Goal: Task Accomplishment & Management: Complete application form

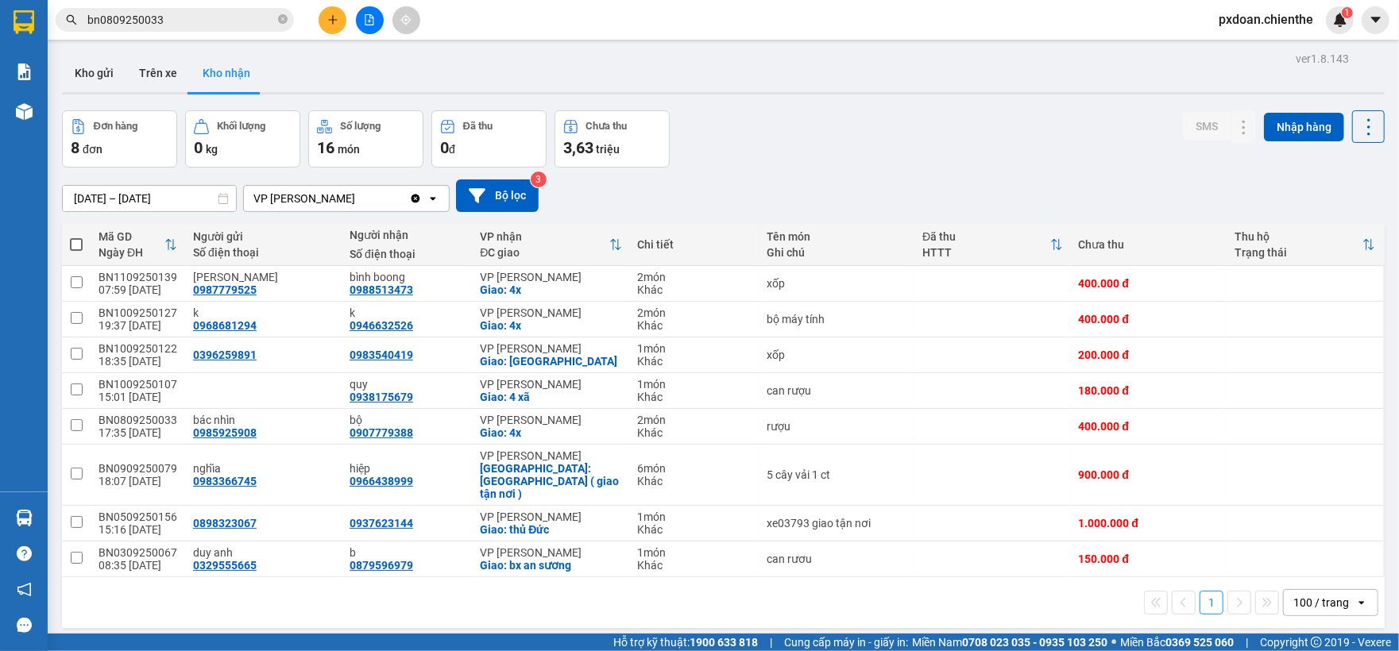
scroll to position [41, 0]
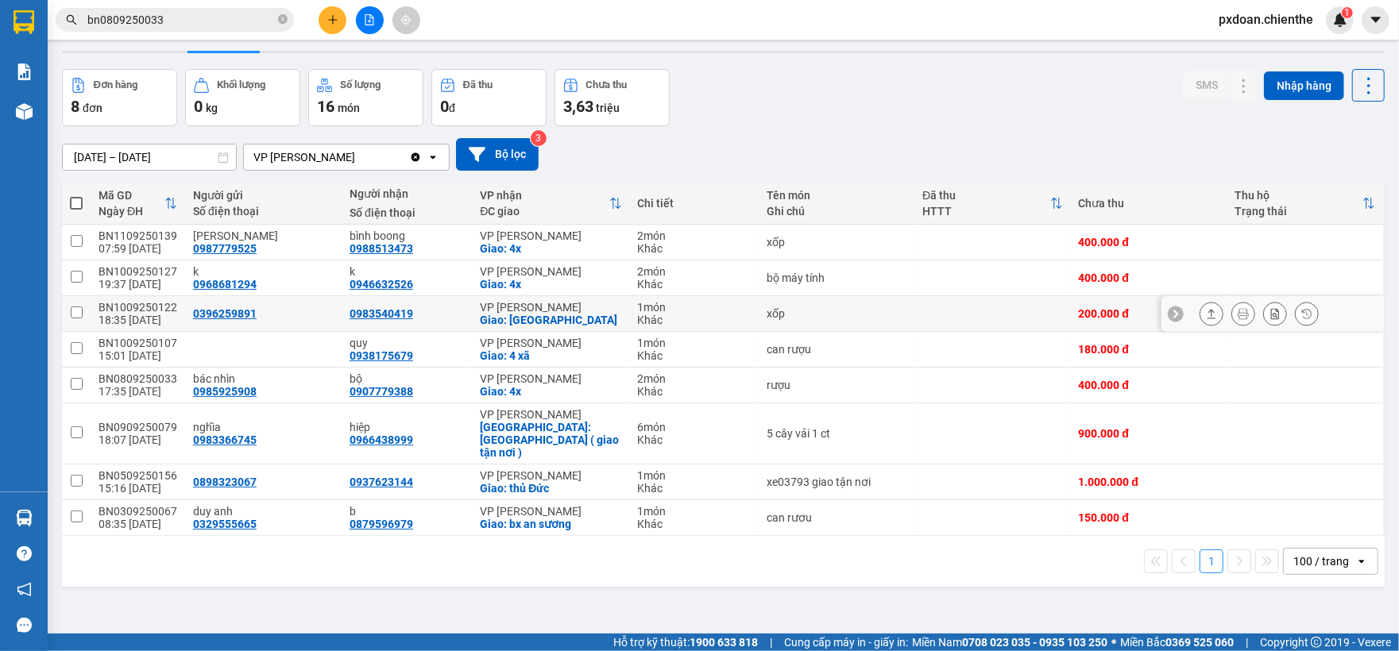
click at [144, 307] on div "BN1009250122" at bounding box center [137, 307] width 79 height 13
checkbox input "false"
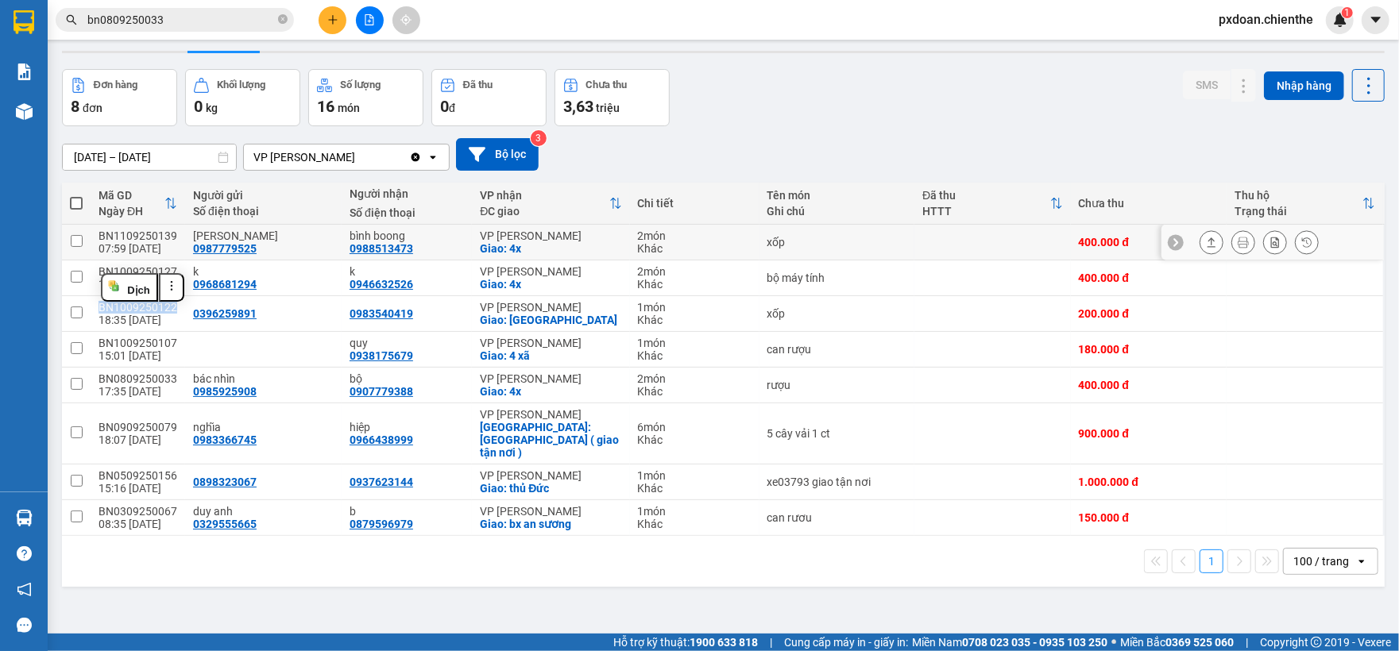
copy div "BN1009250122"
click at [170, 21] on input "bn0809250033" at bounding box center [180, 19] width 187 height 17
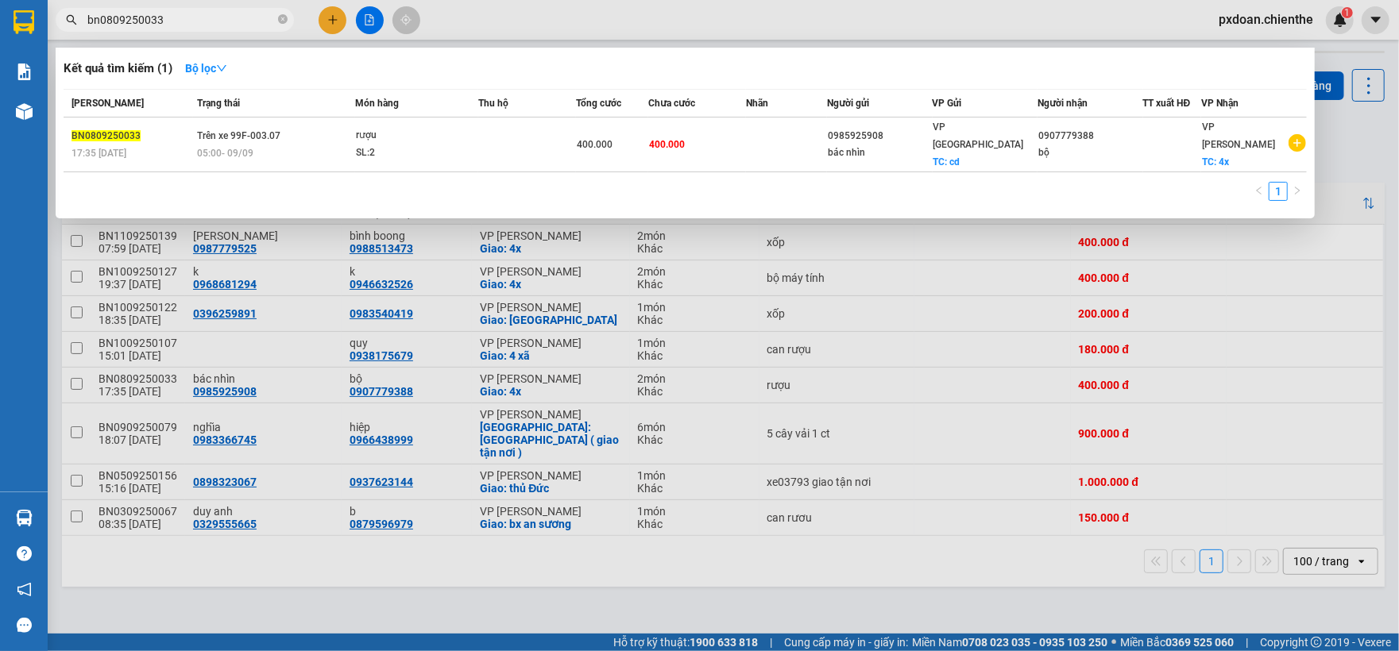
click at [170, 21] on input "bn0809250033" at bounding box center [180, 19] width 187 height 17
paste input "BN1009250122"
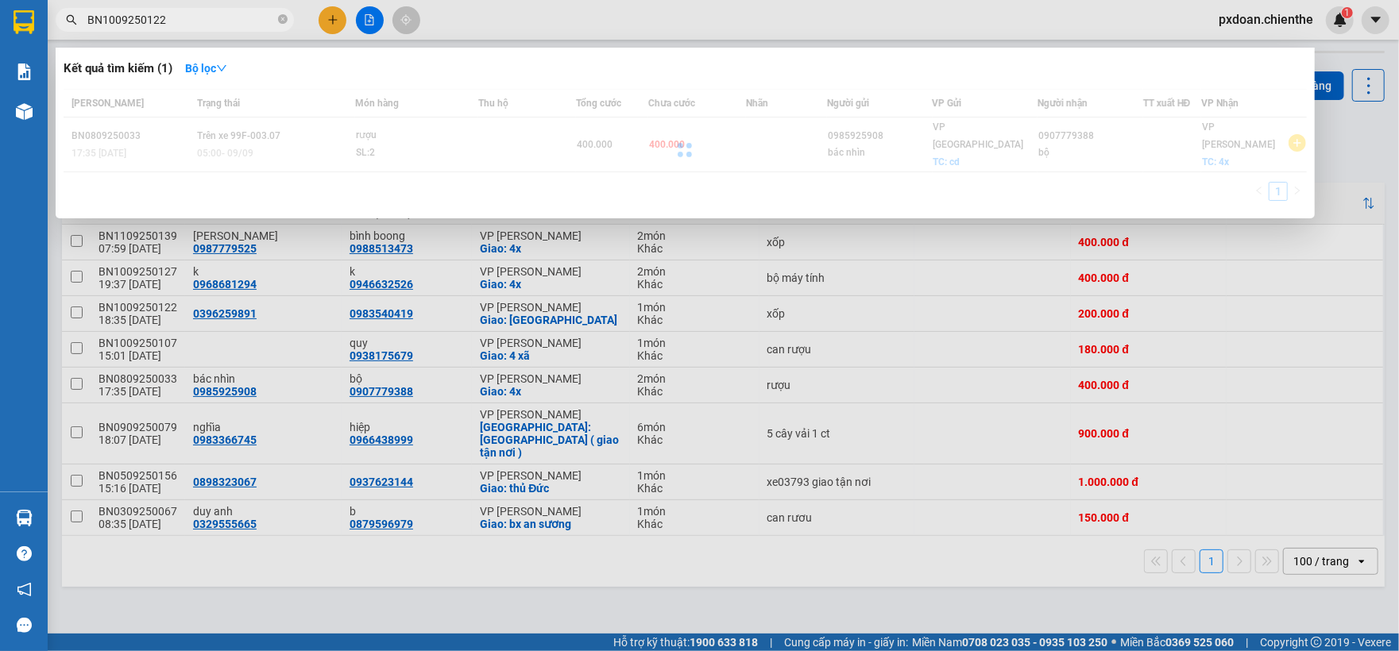
type input "BN1009250122"
click at [343, 145] on div at bounding box center [685, 150] width 1243 height 122
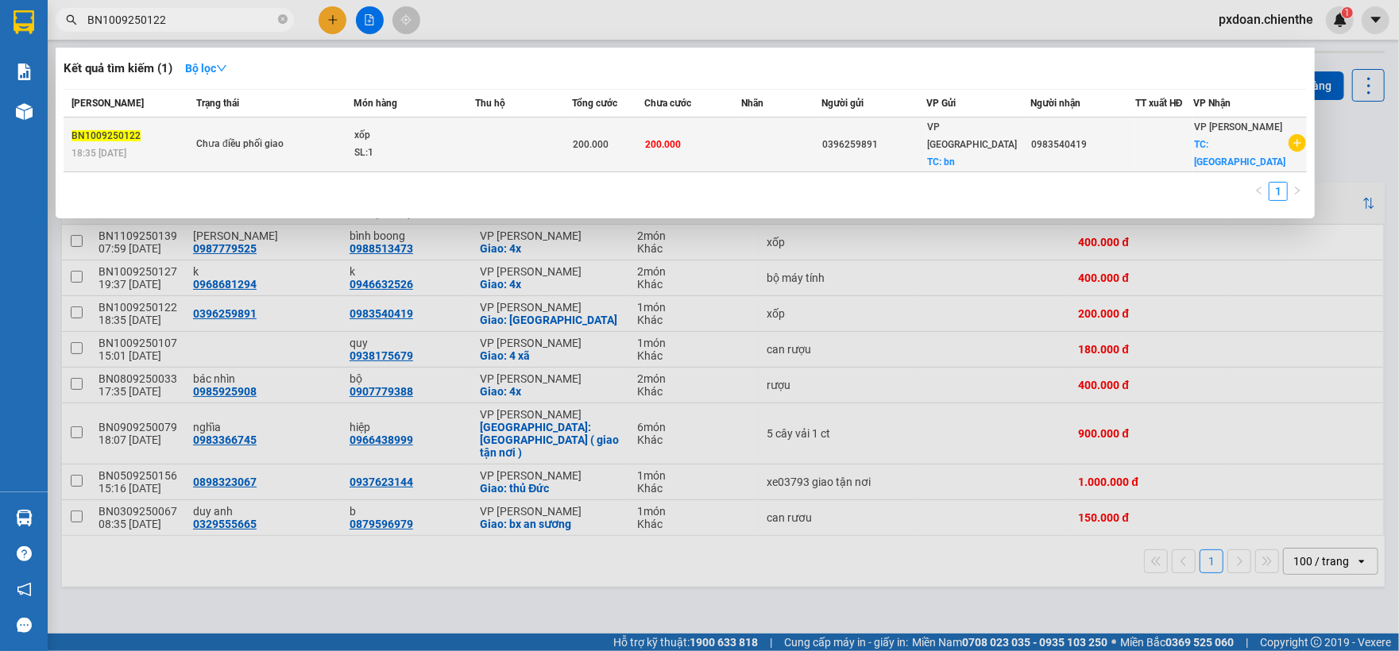
click at [340, 141] on span "Chưa điều phối giao" at bounding box center [274, 144] width 156 height 17
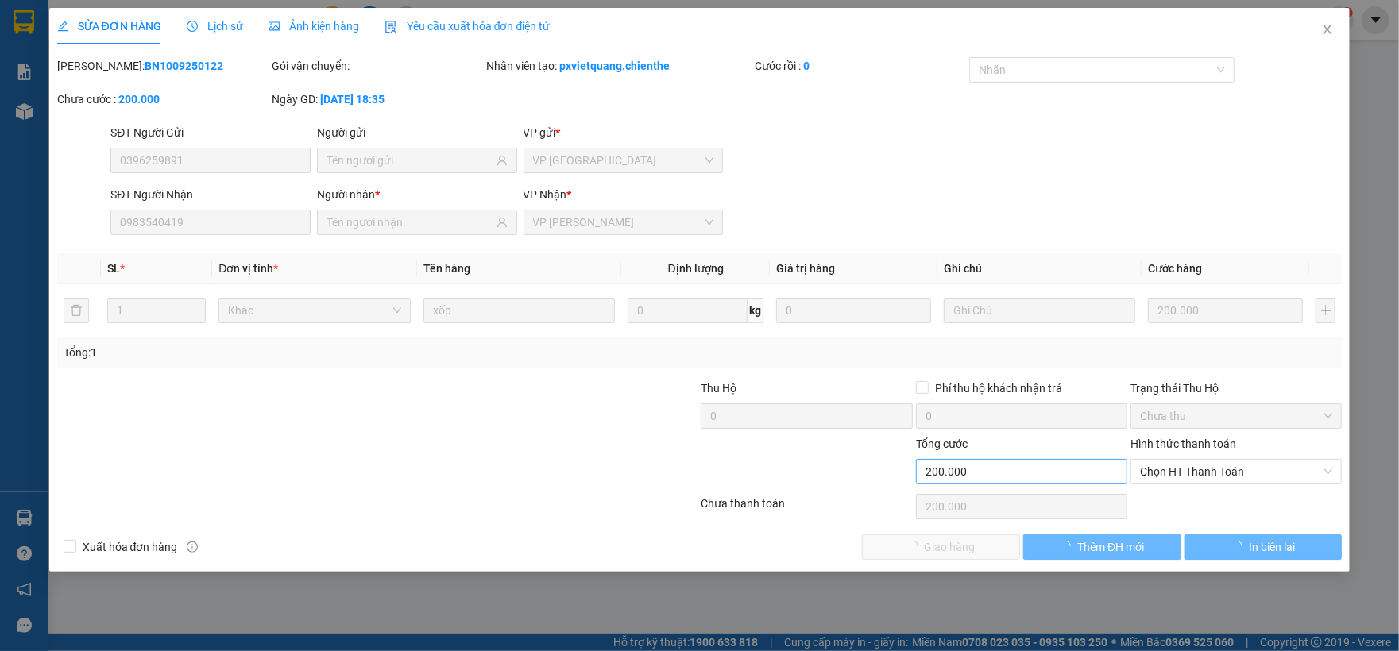
type input "0396259891"
type input "0983540419"
type input "200.000"
click at [1186, 480] on span "Chọn HT Thanh Toán" at bounding box center [1236, 472] width 192 height 24
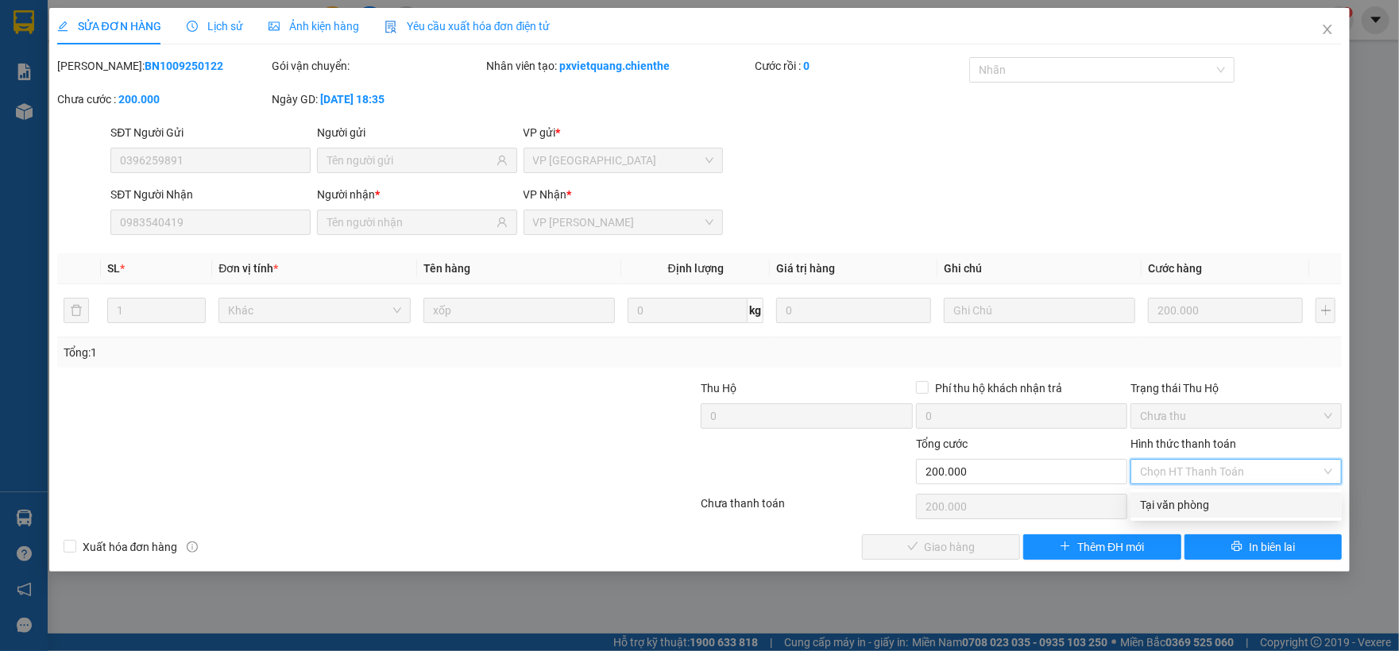
click at [1182, 500] on div "Tại văn phòng" at bounding box center [1236, 504] width 192 height 17
type input "0"
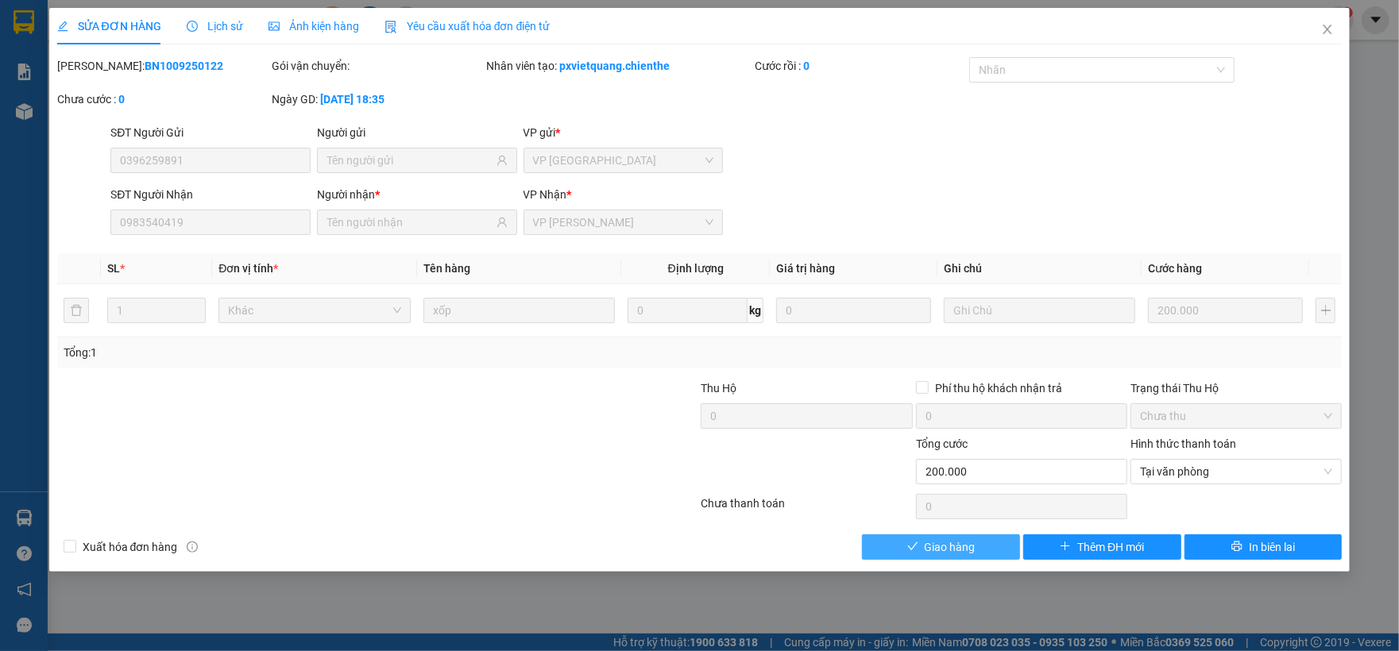
click at [985, 550] on button "Giao hàng" at bounding box center [941, 546] width 158 height 25
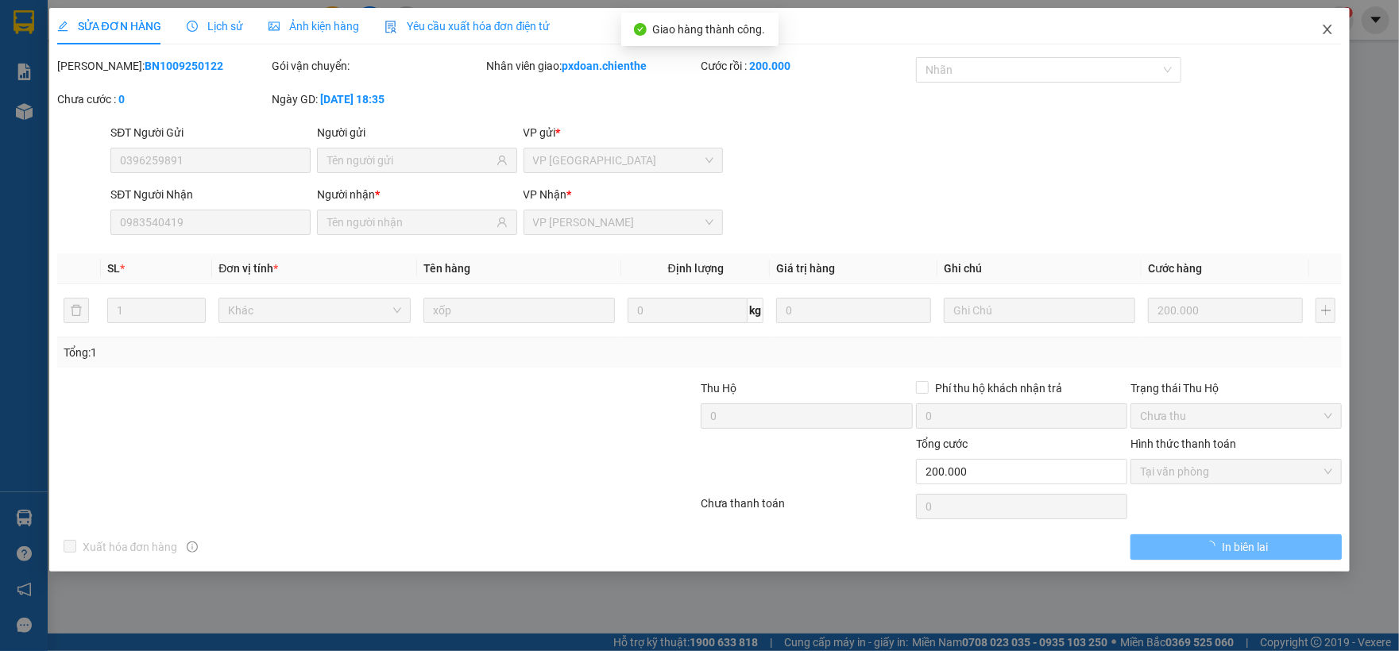
click at [1336, 30] on span "Close" at bounding box center [1327, 30] width 44 height 44
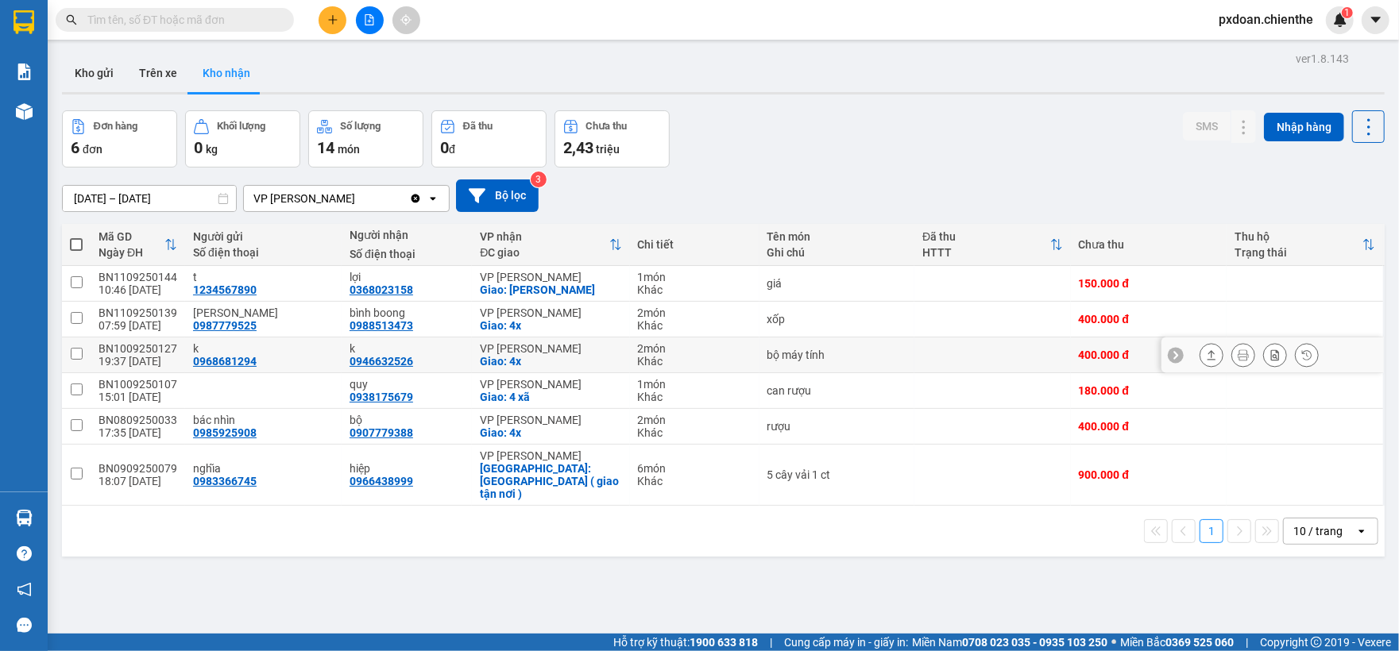
click at [166, 341] on td "BN1009250127 19:37 10/09" at bounding box center [138, 356] width 95 height 36
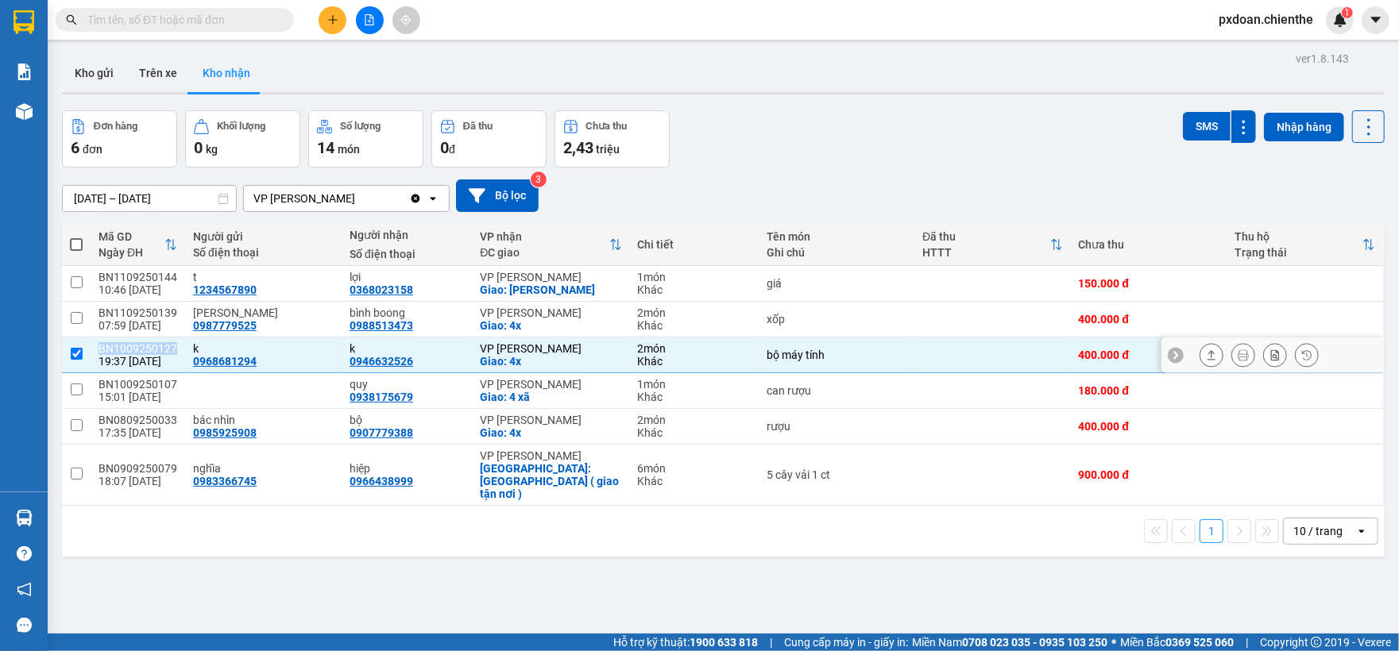
click at [166, 341] on td "BN1009250127 19:37 10/09" at bounding box center [138, 356] width 95 height 36
checkbox input "false"
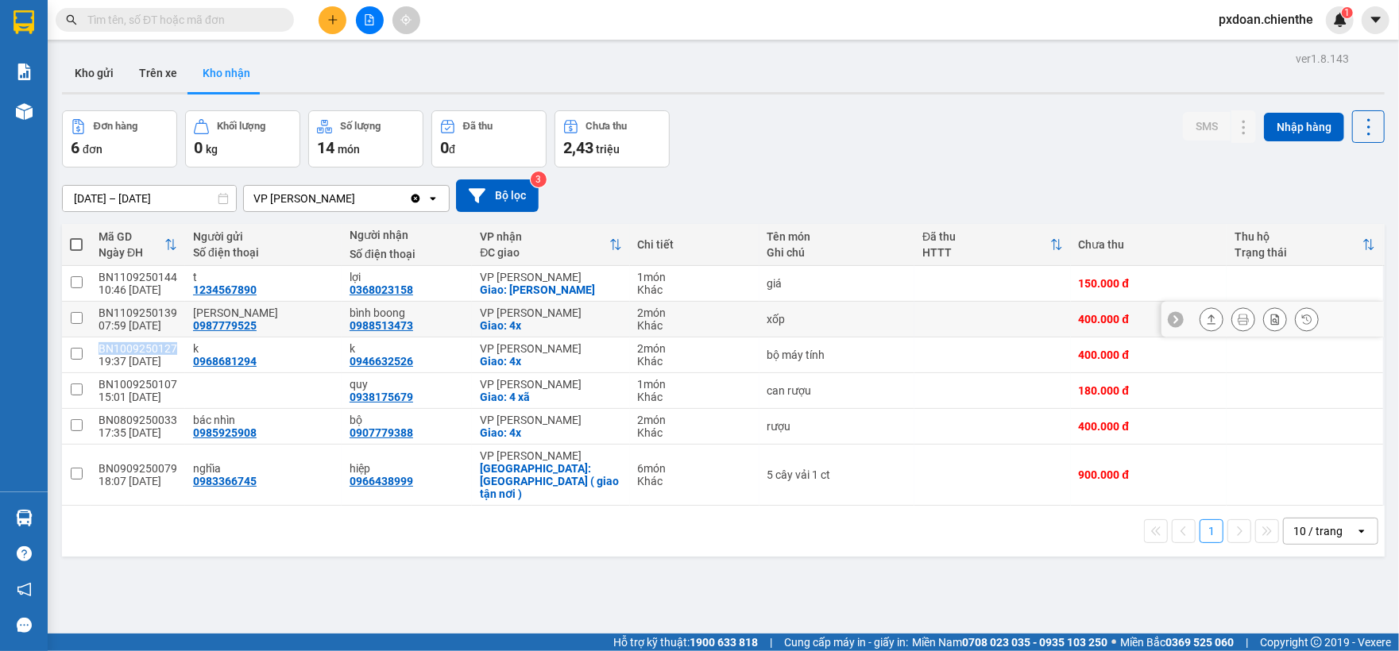
copy div "BN1009250127"
click at [156, 13] on input "text" at bounding box center [180, 19] width 187 height 17
paste input "BN1009250127"
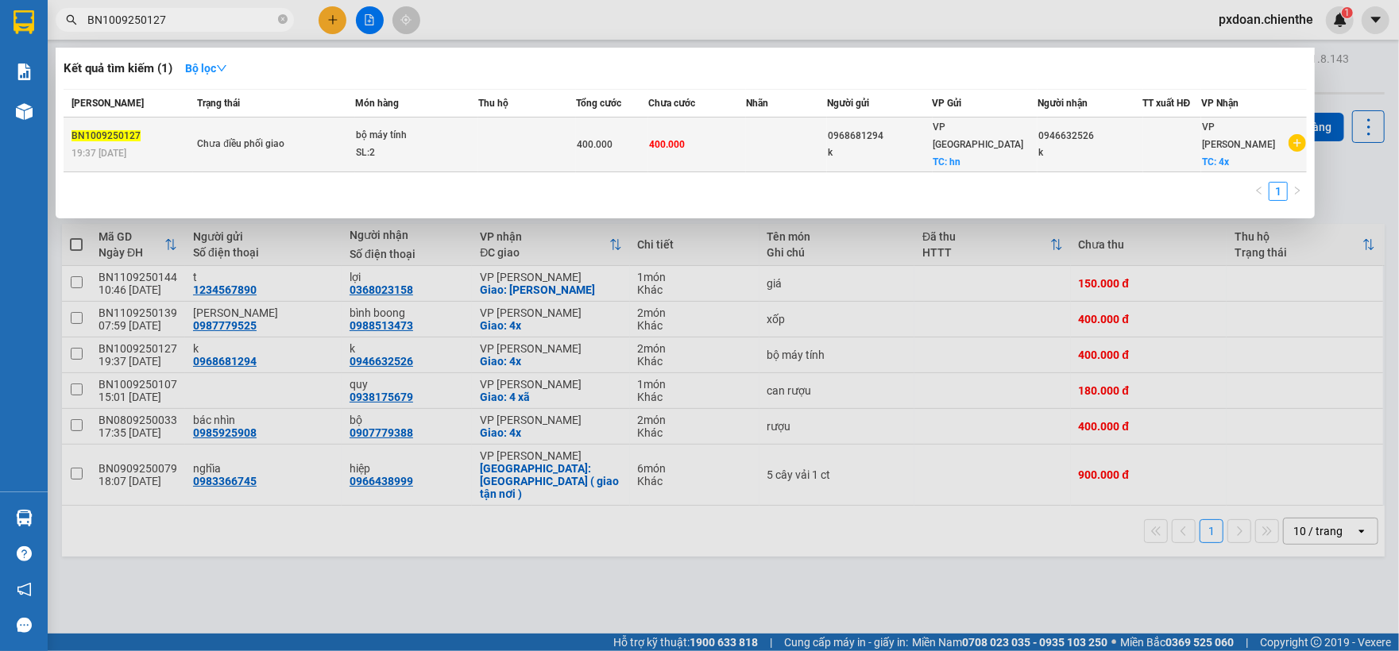
type input "BN1009250127"
click at [384, 135] on div "bộ máy tính" at bounding box center [415, 135] width 119 height 17
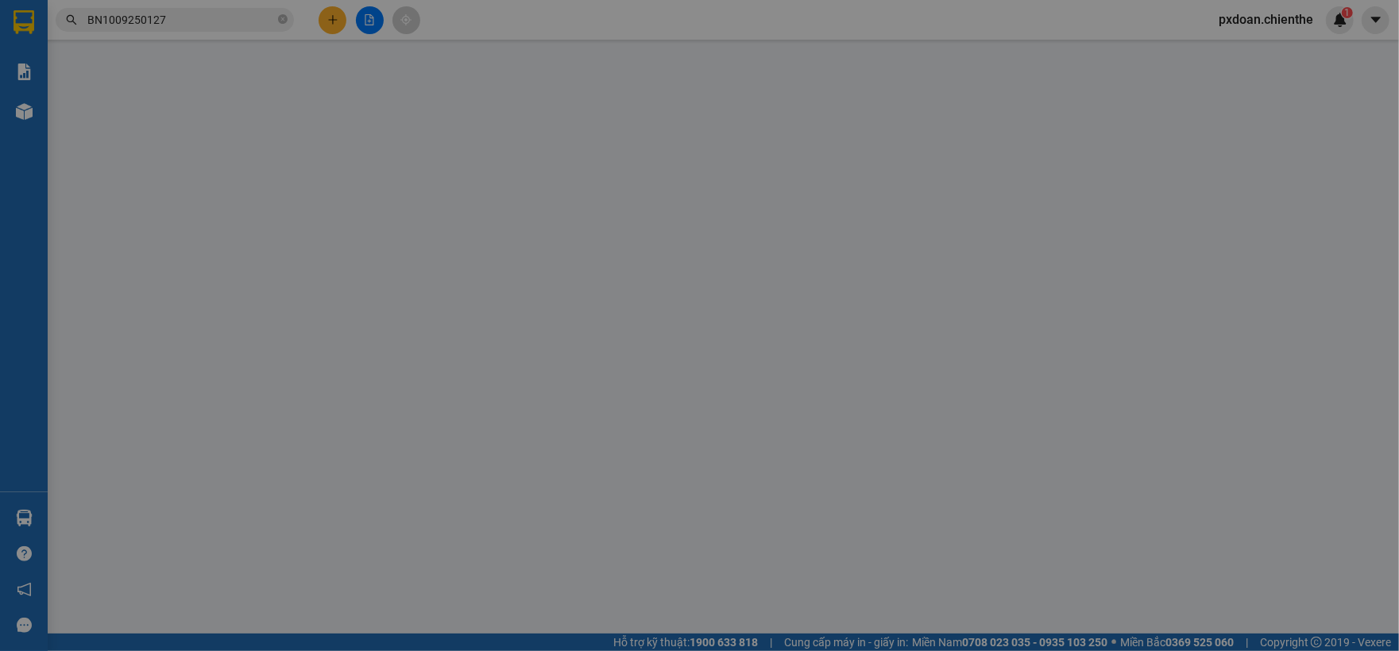
type input "0968681294"
type input "k"
type input "0946632526"
type input "k"
type input "400.000"
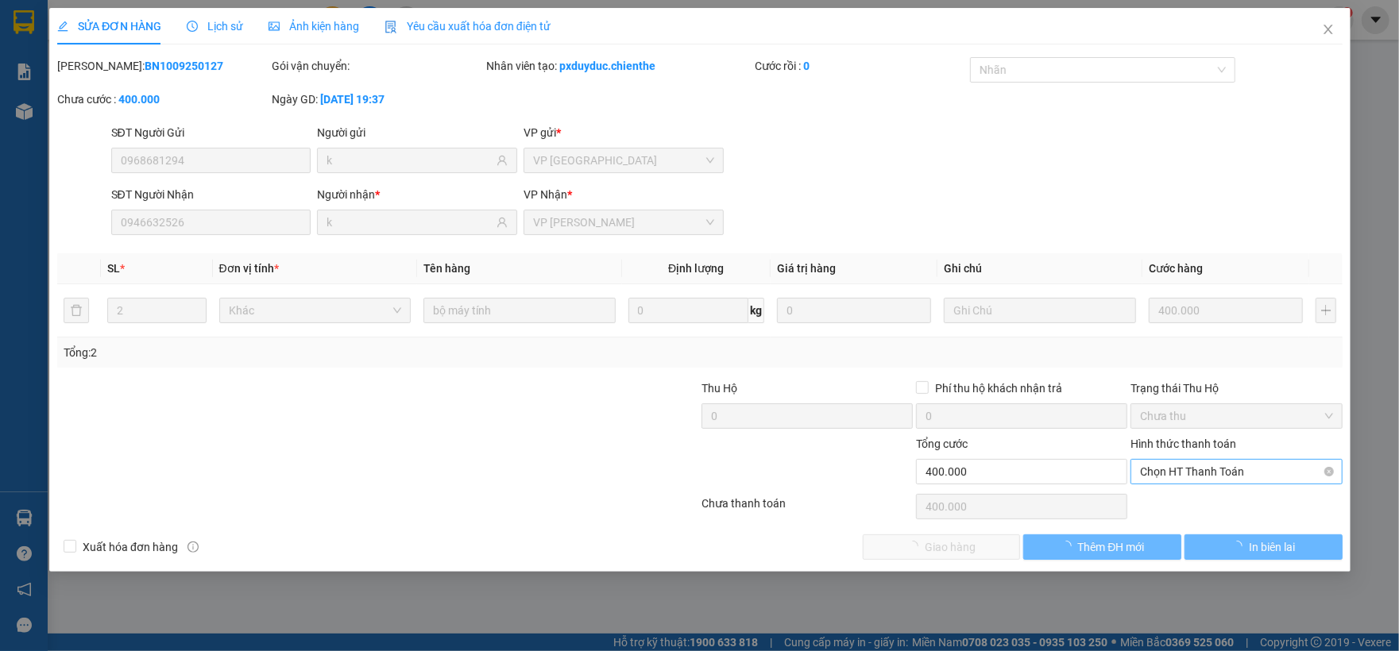
click at [1154, 477] on span "Chọn HT Thanh Toán" at bounding box center [1236, 472] width 192 height 24
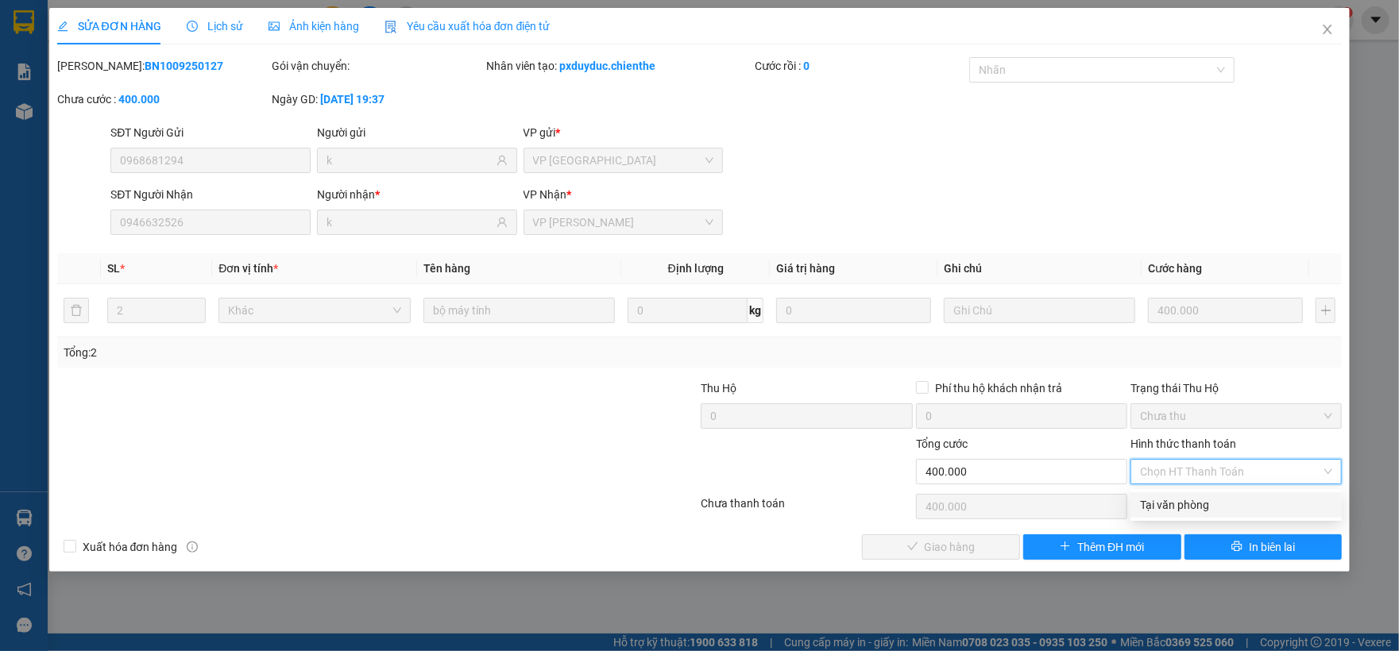
click at [1164, 500] on div "Tại văn phòng" at bounding box center [1236, 504] width 192 height 17
type input "0"
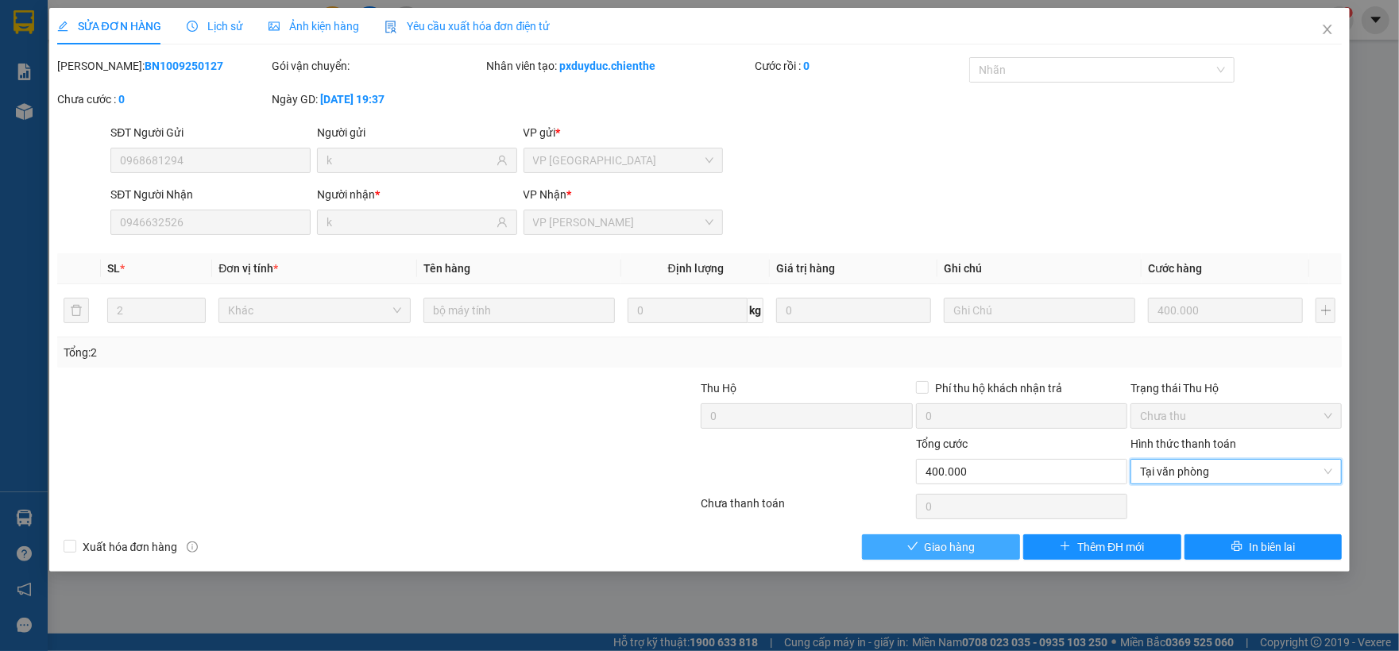
click at [934, 540] on span "Giao hàng" at bounding box center [949, 546] width 51 height 17
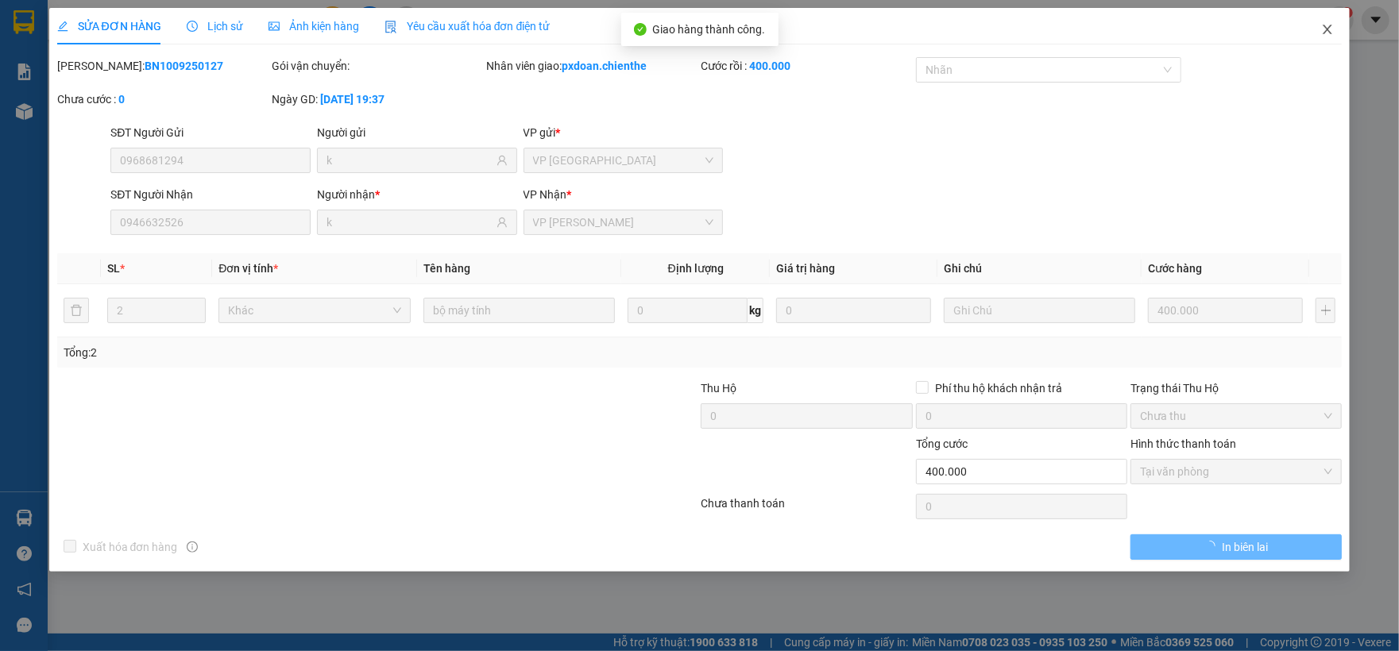
click at [1326, 22] on span "Close" at bounding box center [1327, 30] width 44 height 44
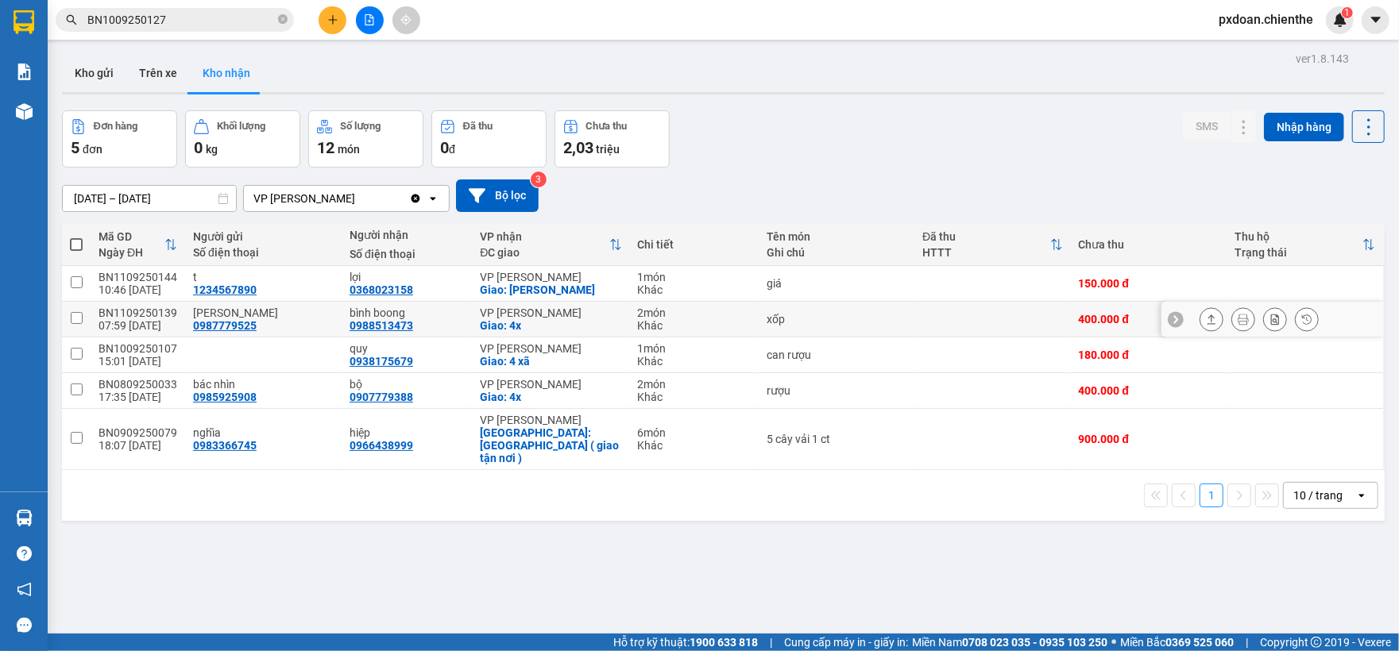
click at [153, 310] on div "BN1109250139" at bounding box center [137, 313] width 79 height 13
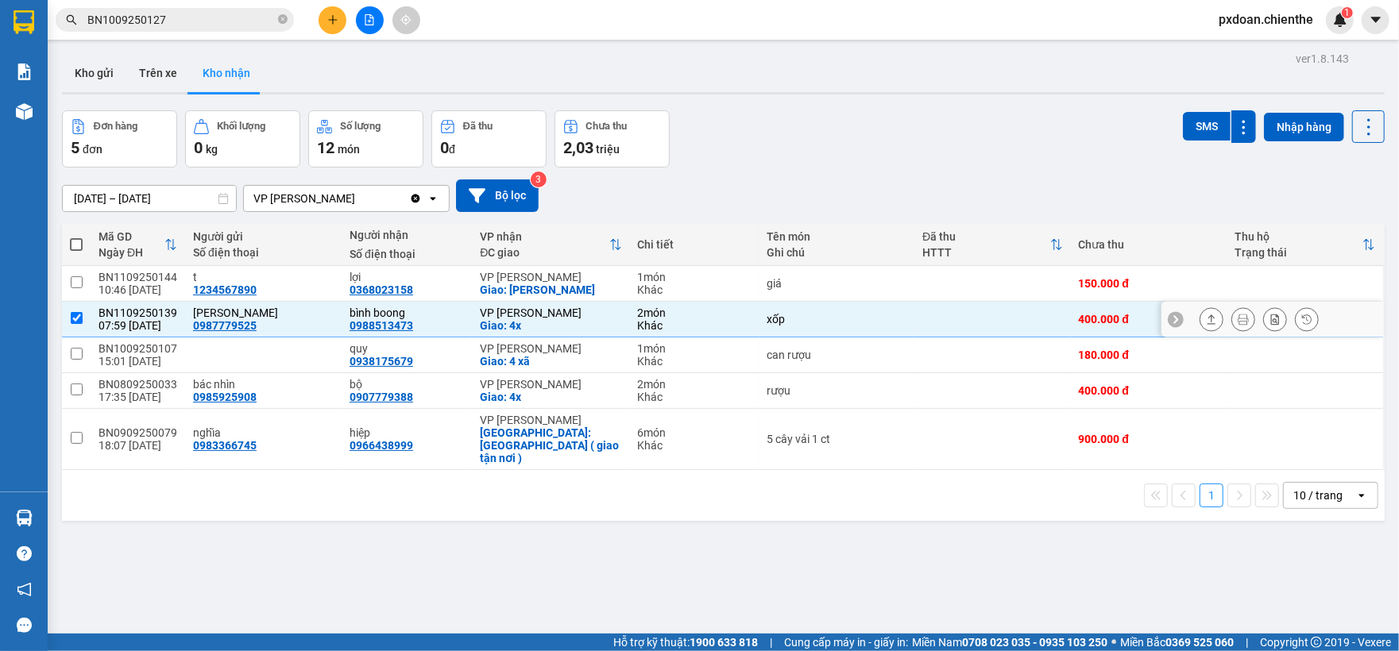
click at [153, 310] on div "BN1109250139" at bounding box center [137, 313] width 79 height 13
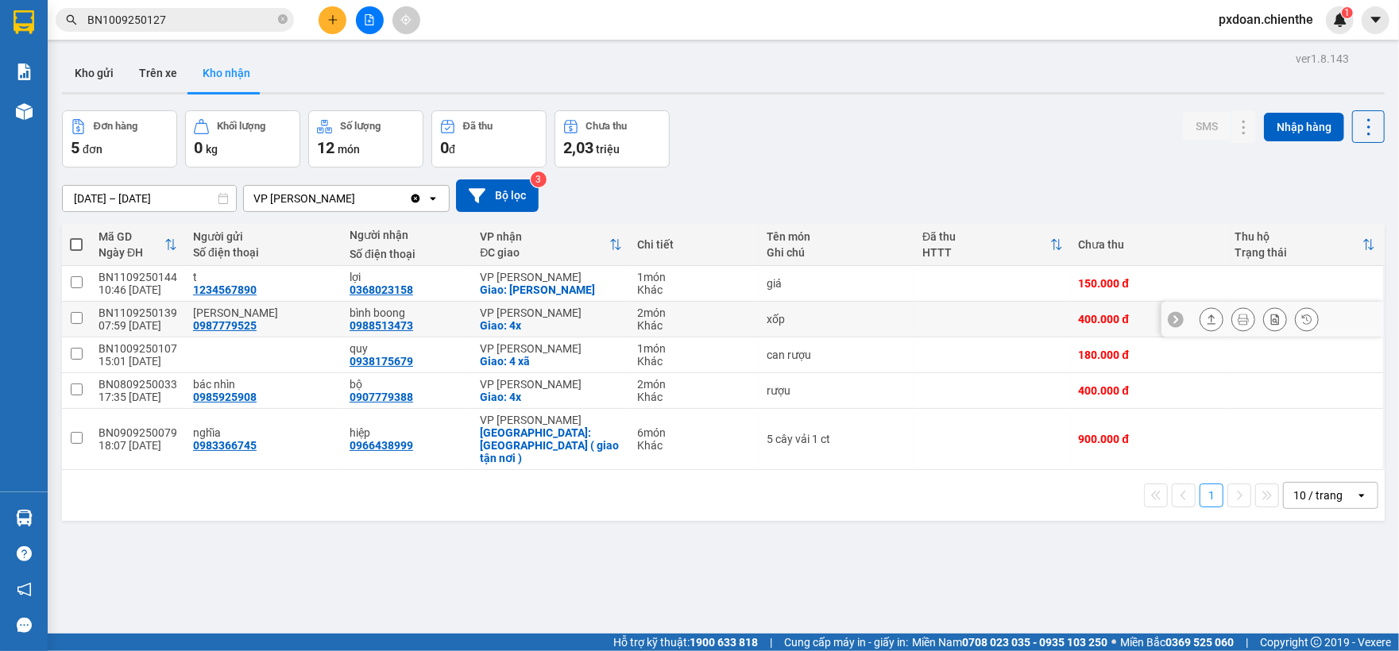
click at [153, 310] on div "BN1109250139" at bounding box center [137, 313] width 79 height 13
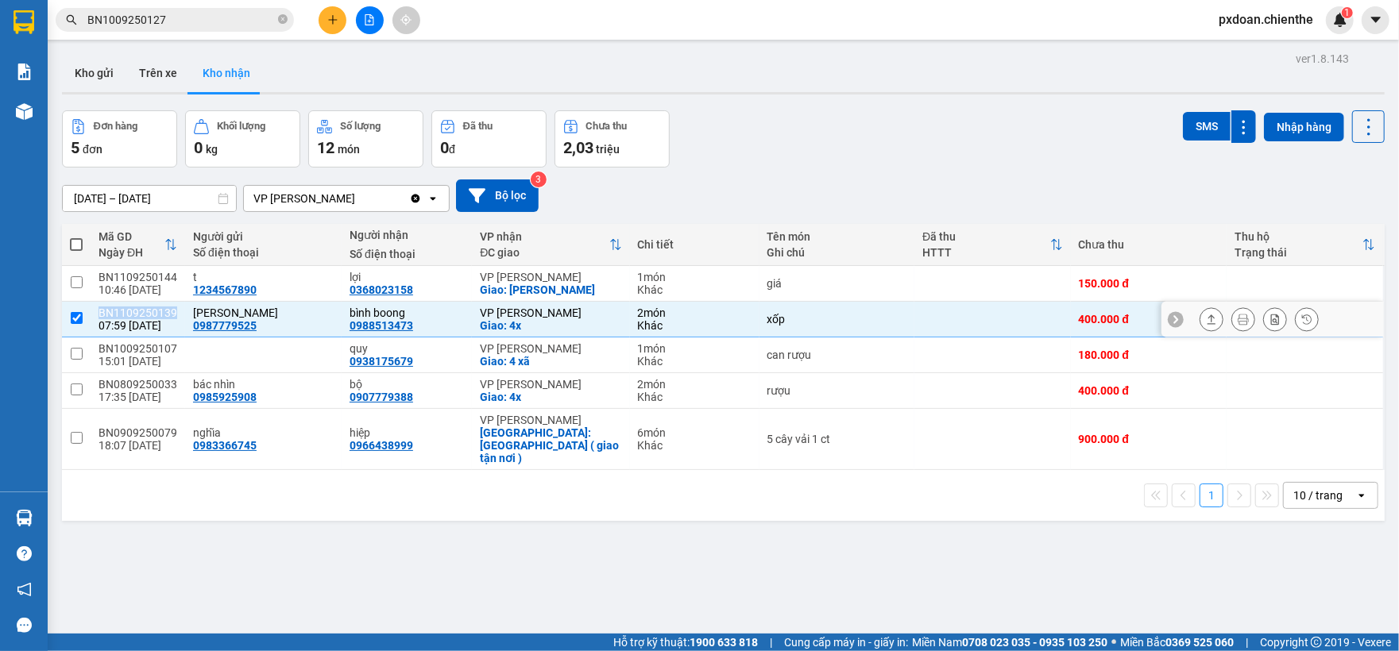
click at [153, 310] on div "BN1109250139" at bounding box center [137, 313] width 79 height 13
checkbox input "false"
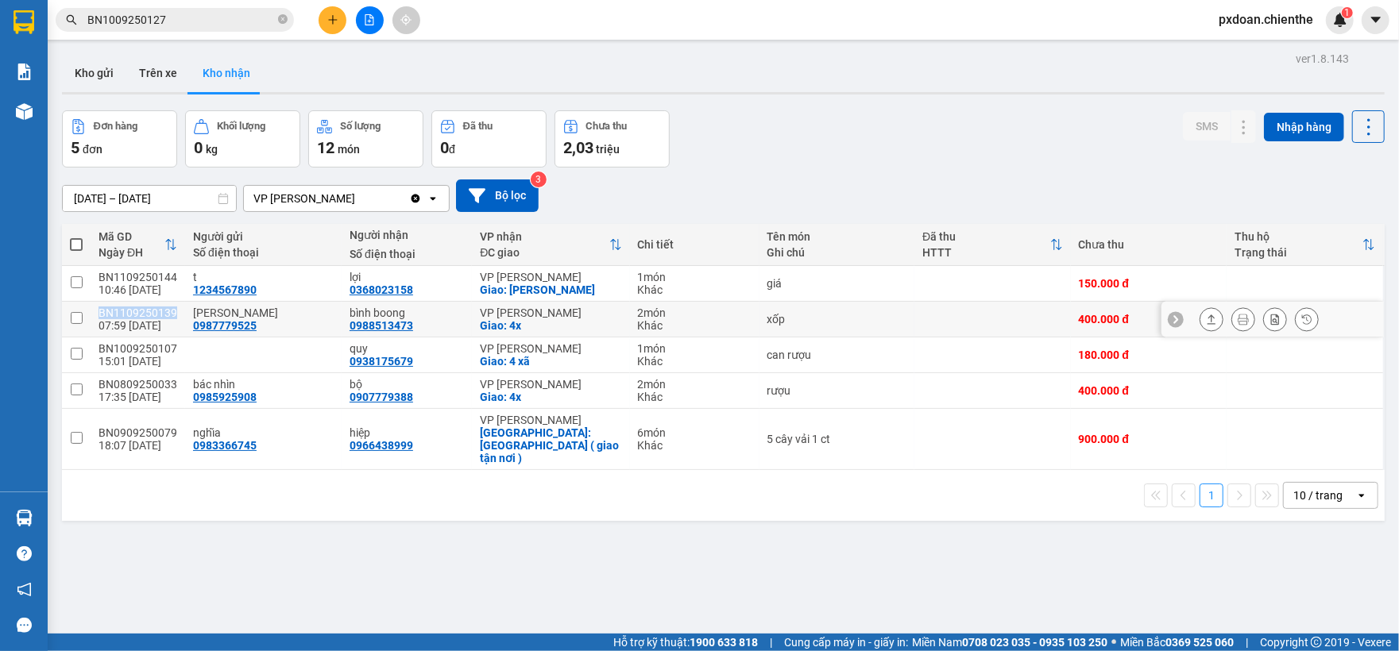
copy div "BN1109250139"
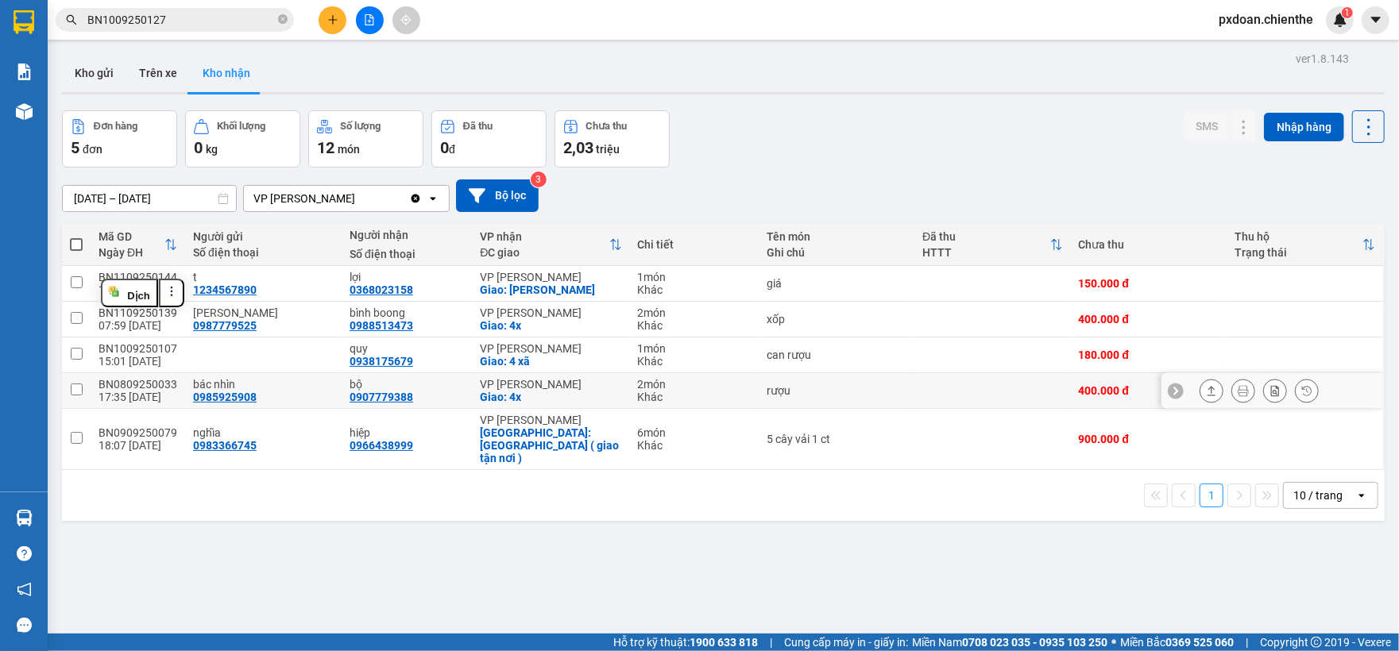
click at [163, 383] on div "BN0809250033" at bounding box center [137, 384] width 79 height 13
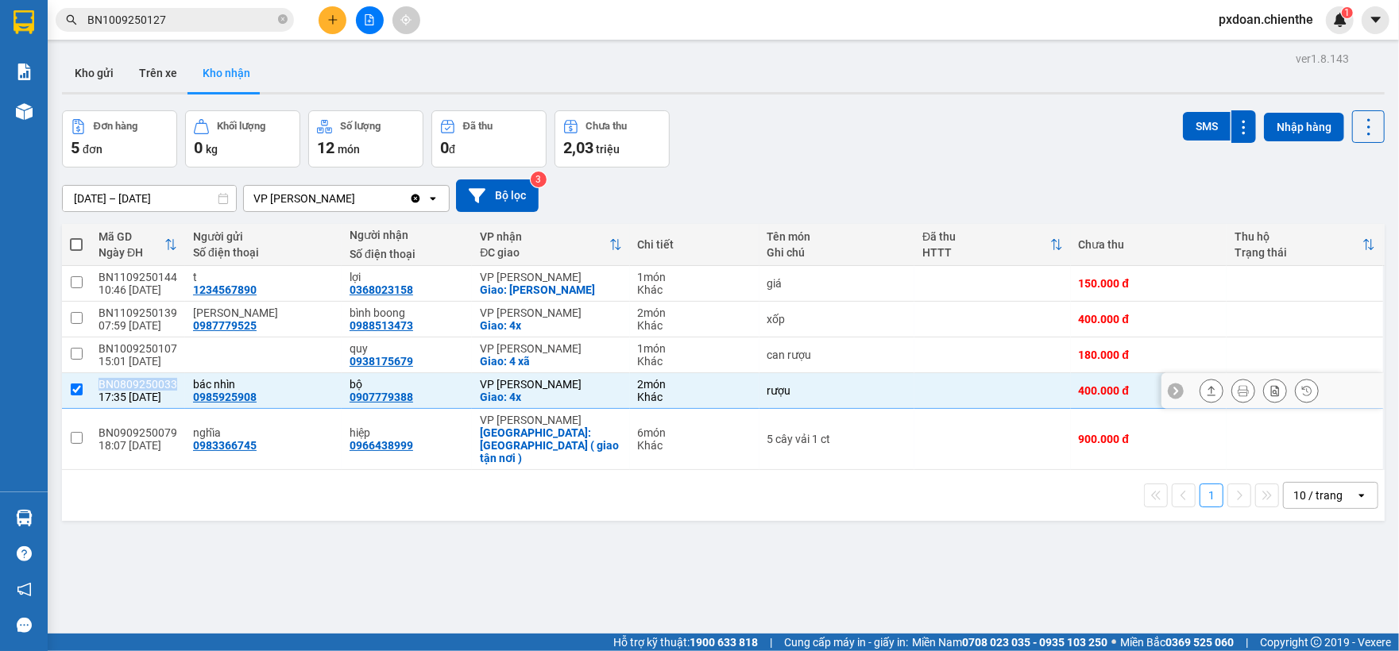
click at [163, 383] on div "BN0809250033" at bounding box center [137, 384] width 79 height 13
checkbox input "false"
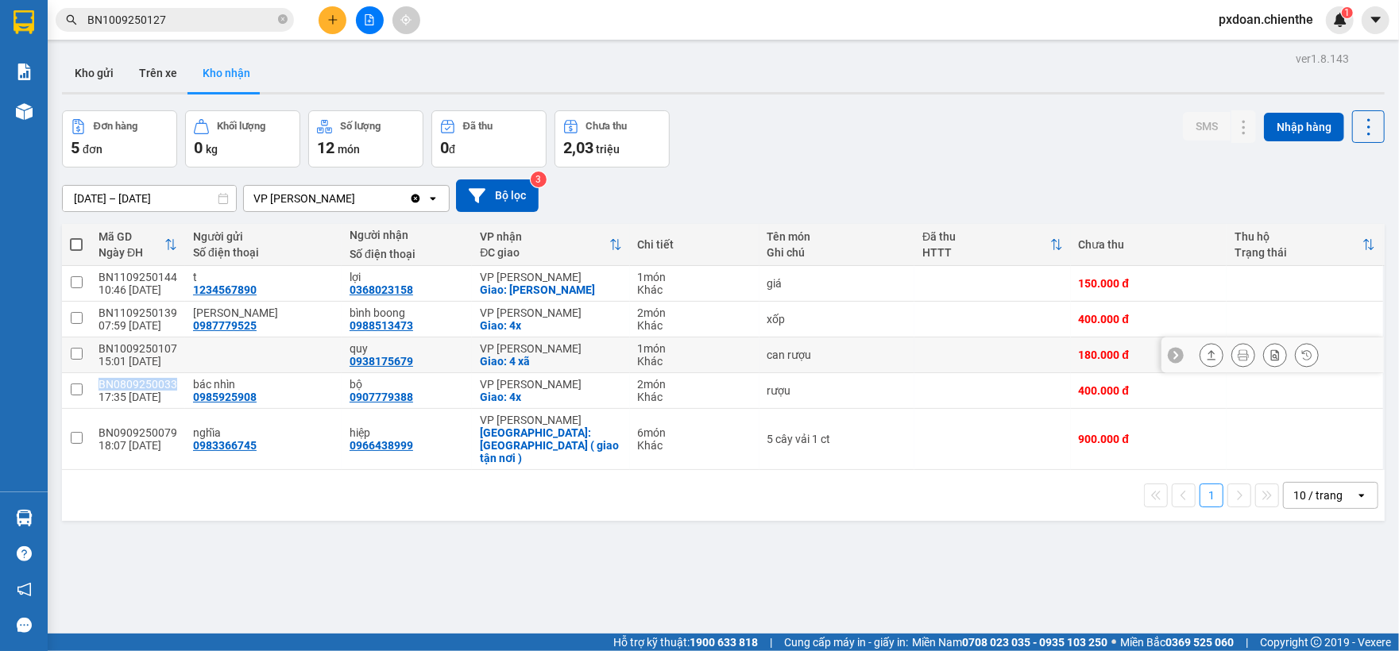
copy div "BN0809250033"
click at [168, 27] on input "BN1009250127" at bounding box center [180, 19] width 187 height 17
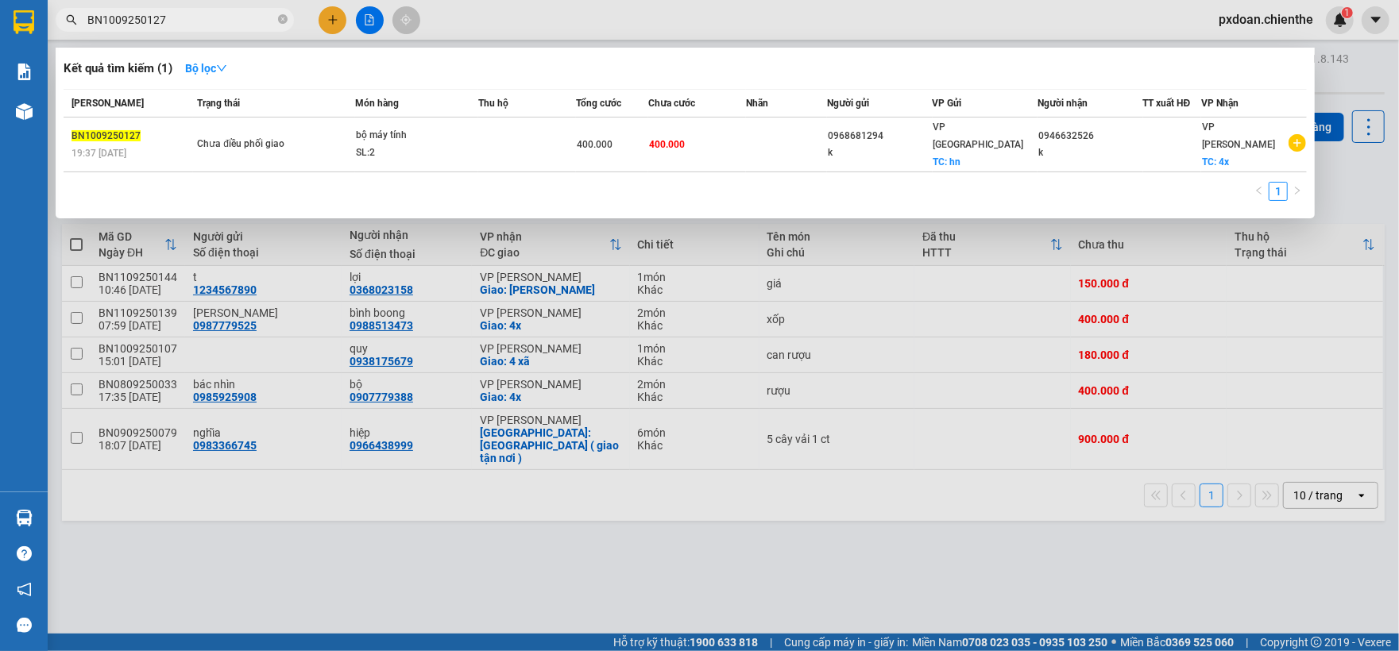
click at [168, 27] on input "BN1009250127" at bounding box center [180, 19] width 187 height 17
paste input "0809250033"
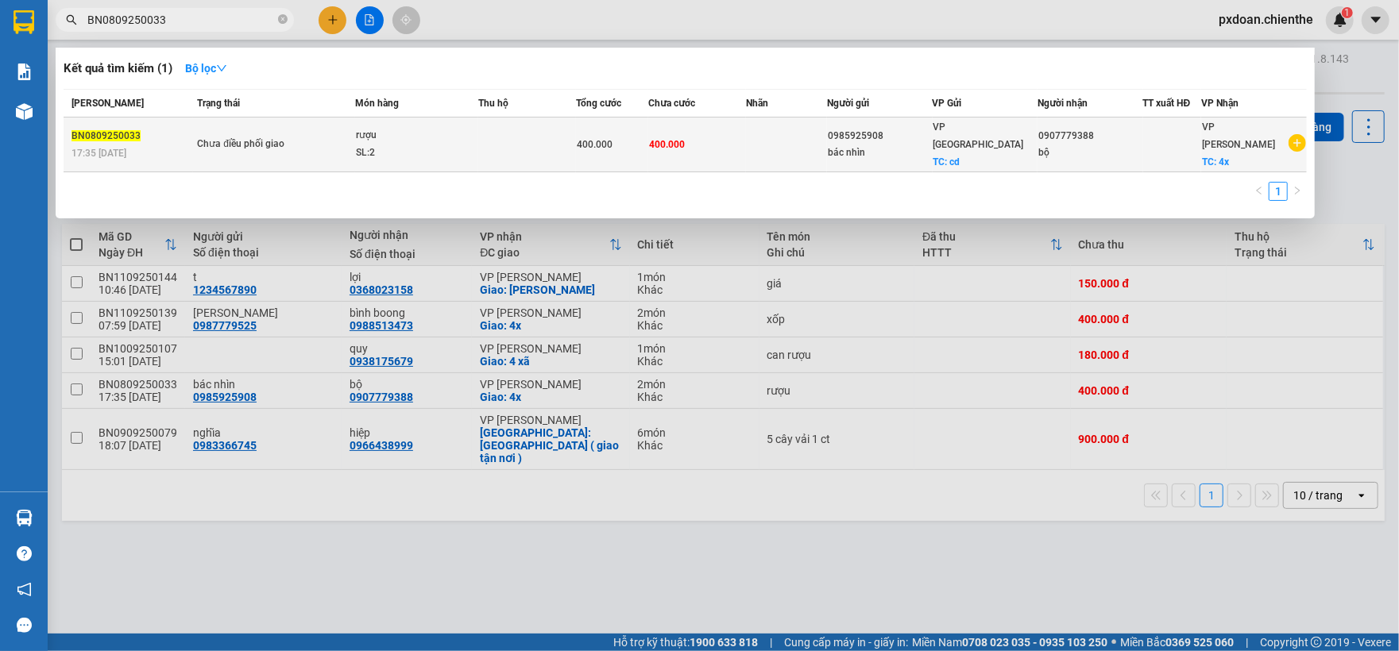
type input "BN0809250033"
click at [400, 145] on div "SL: 2" at bounding box center [415, 153] width 119 height 17
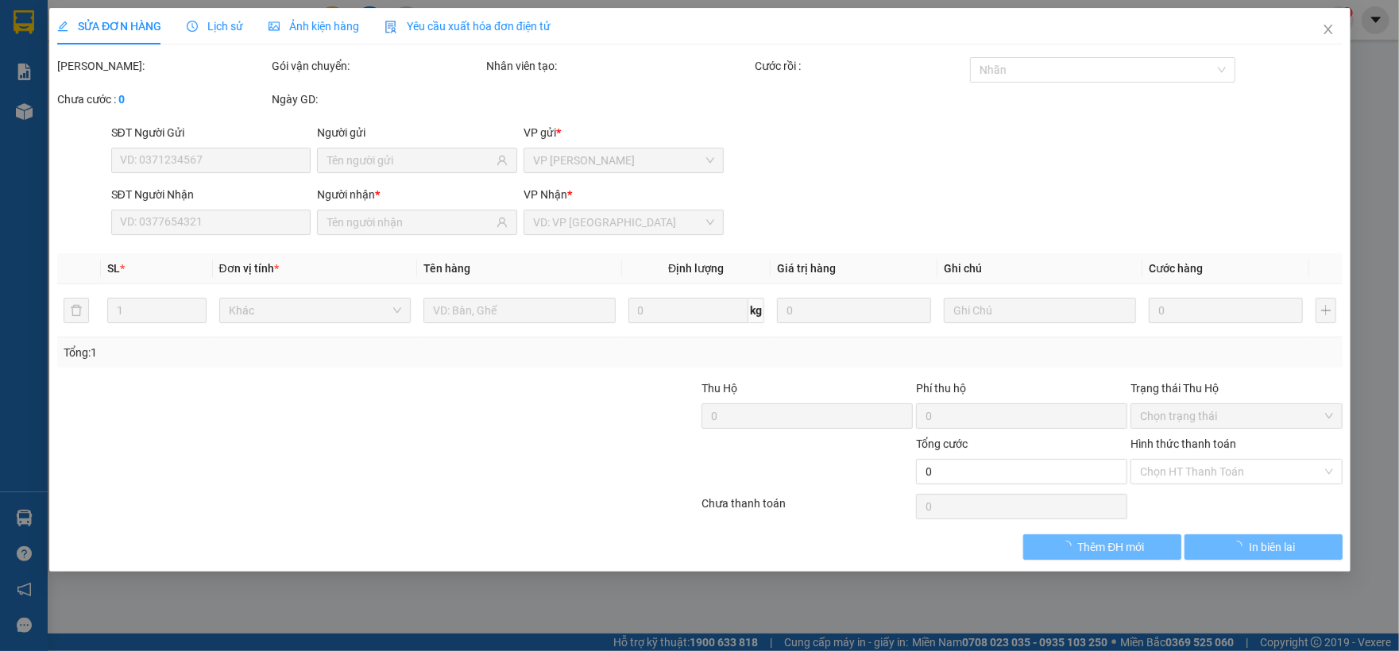
type input "0985925908"
type input "bác nhìn"
type input "0907779388"
type input "bộ"
type input "400.000"
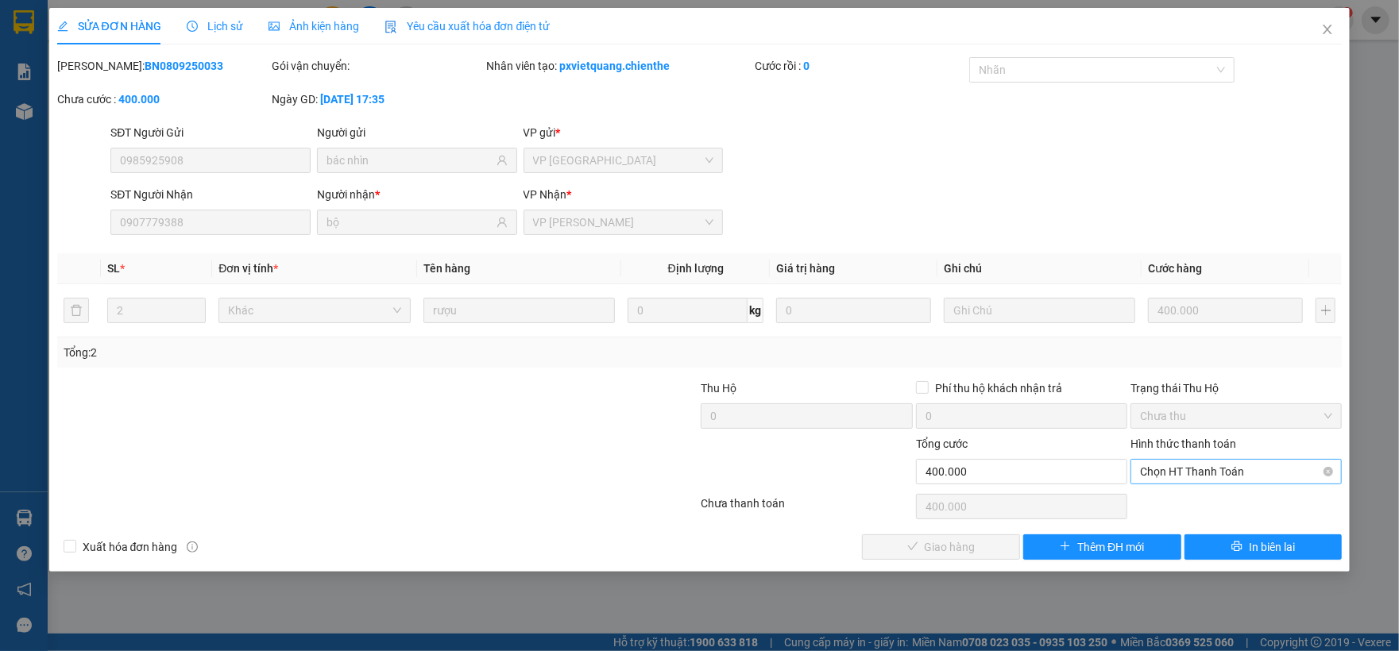
click at [1166, 483] on span "Chọn HT Thanh Toán" at bounding box center [1236, 472] width 192 height 24
click at [1160, 511] on div "Tại văn phòng" at bounding box center [1236, 504] width 192 height 17
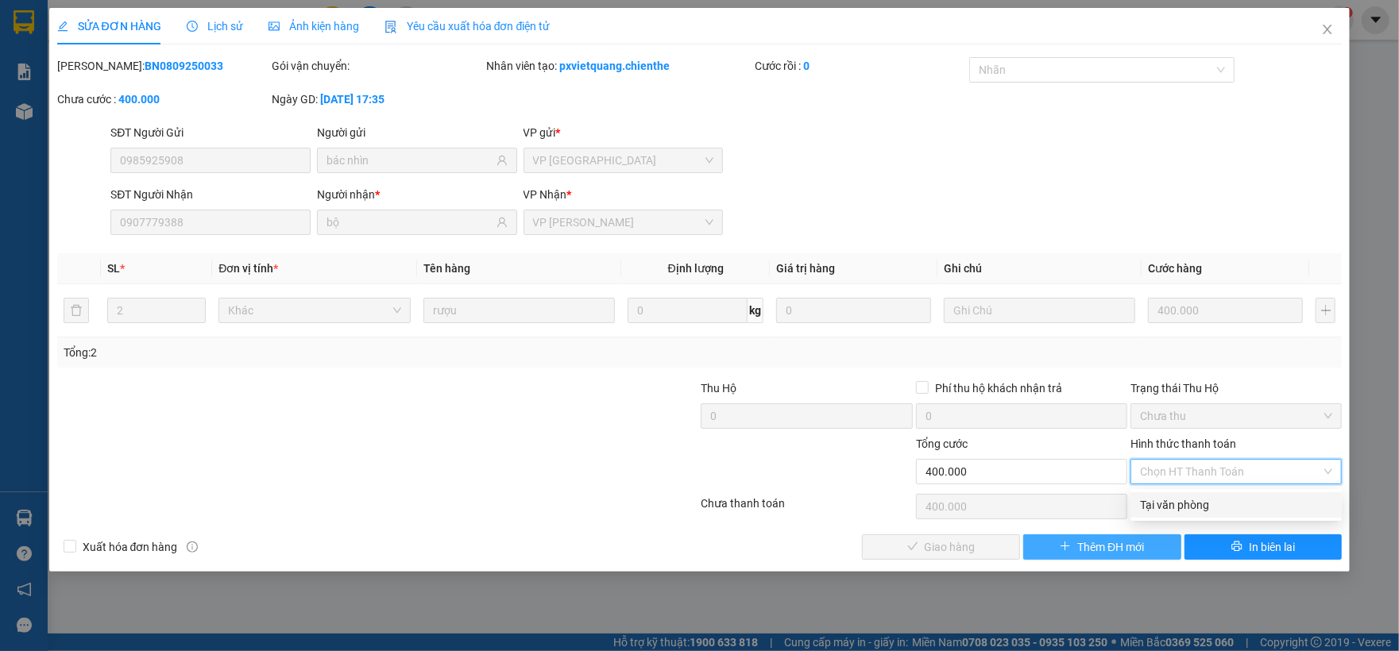
type input "0"
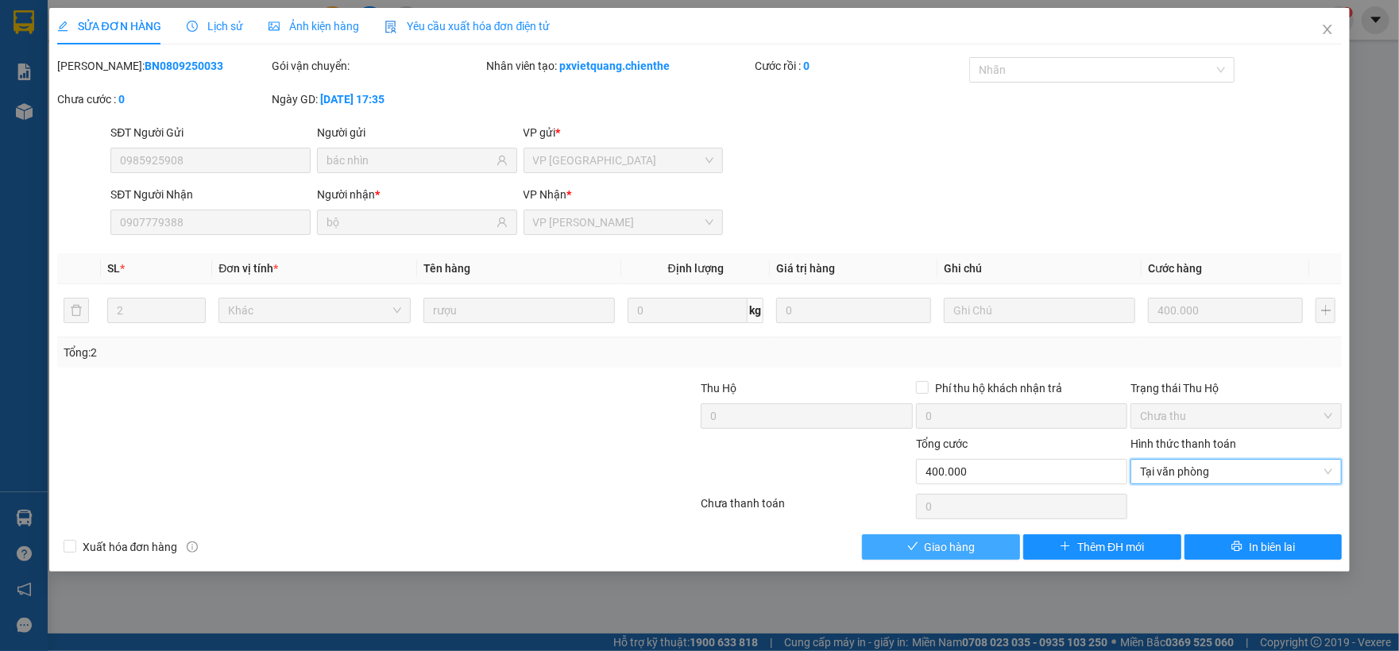
click at [935, 541] on span "Giao hàng" at bounding box center [949, 546] width 51 height 17
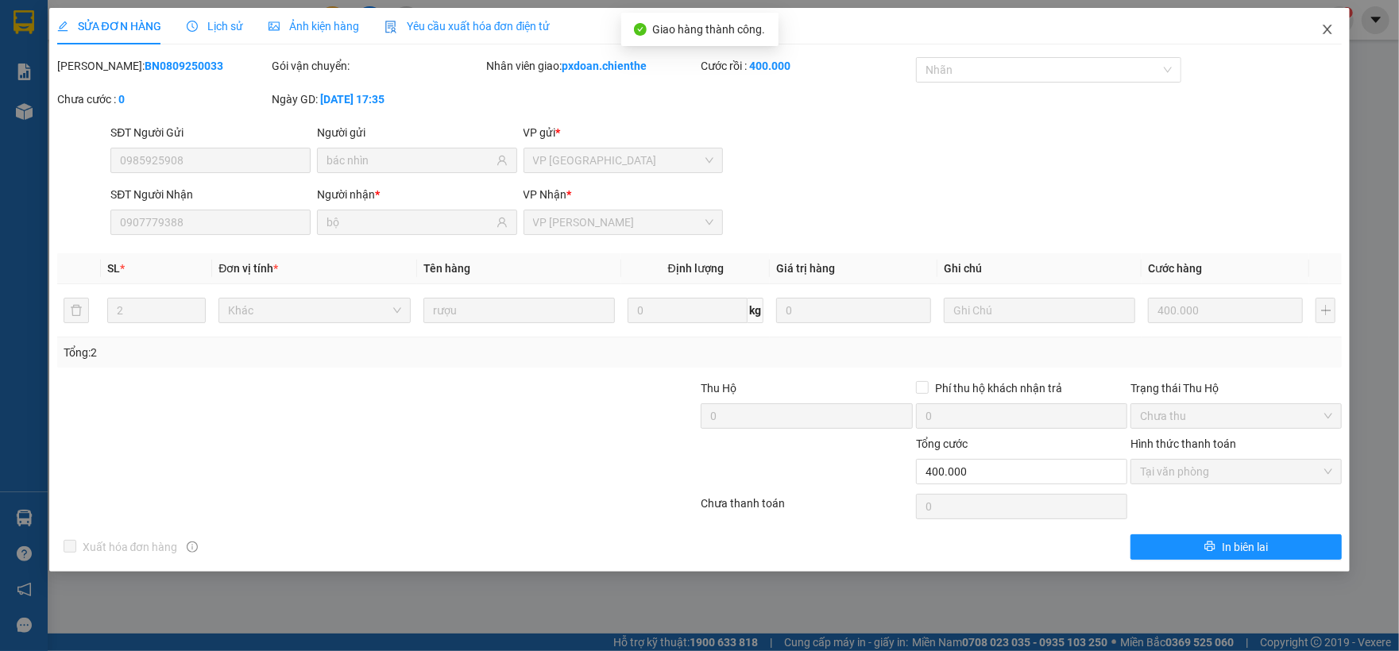
click at [1344, 33] on span "Close" at bounding box center [1327, 30] width 44 height 44
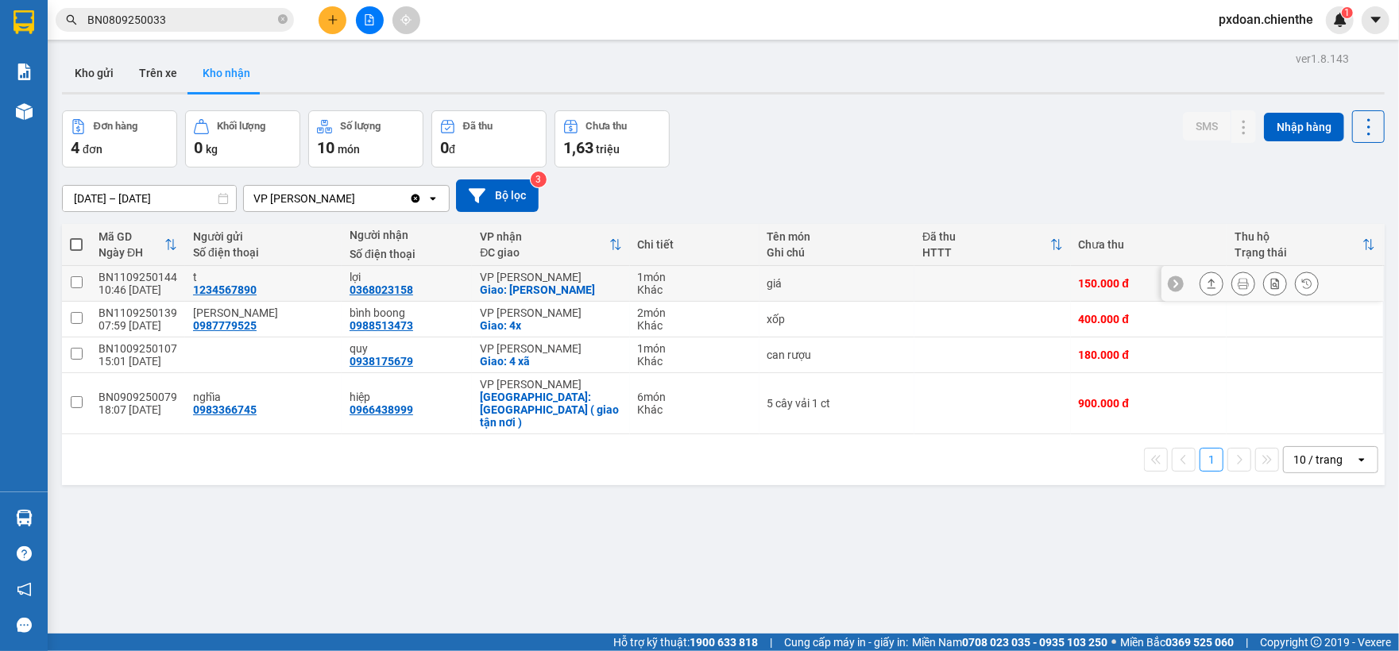
click at [159, 299] on td "BN1109250144 10:46 11/09" at bounding box center [138, 284] width 95 height 36
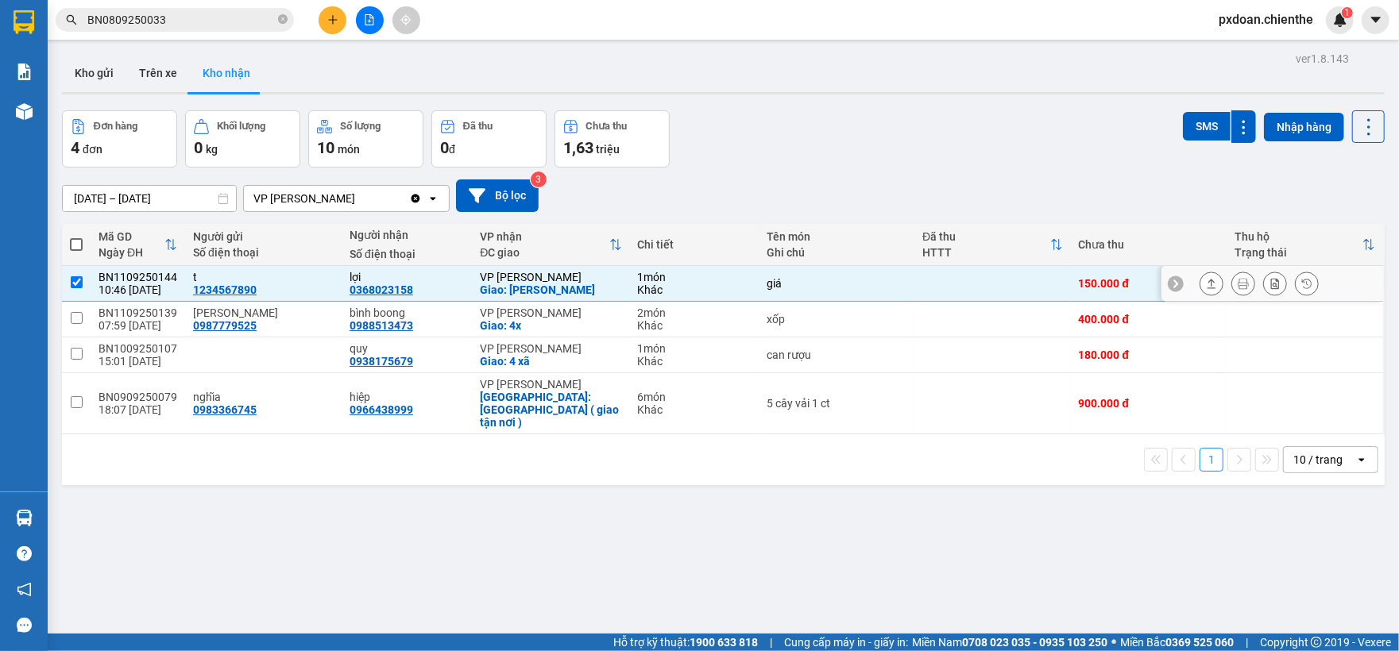
click at [159, 299] on td "BN1109250144 10:46 11/09" at bounding box center [138, 284] width 95 height 36
checkbox input "false"
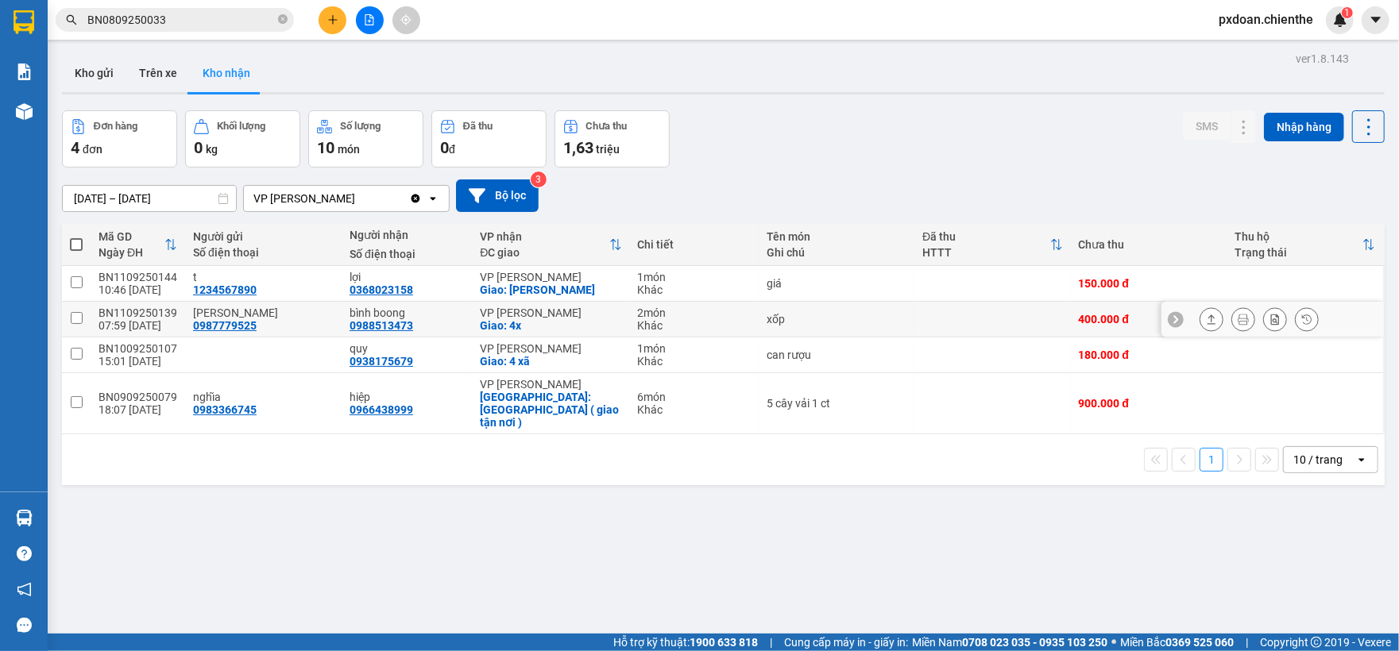
click at [152, 314] on div "BN1109250139" at bounding box center [137, 313] width 79 height 13
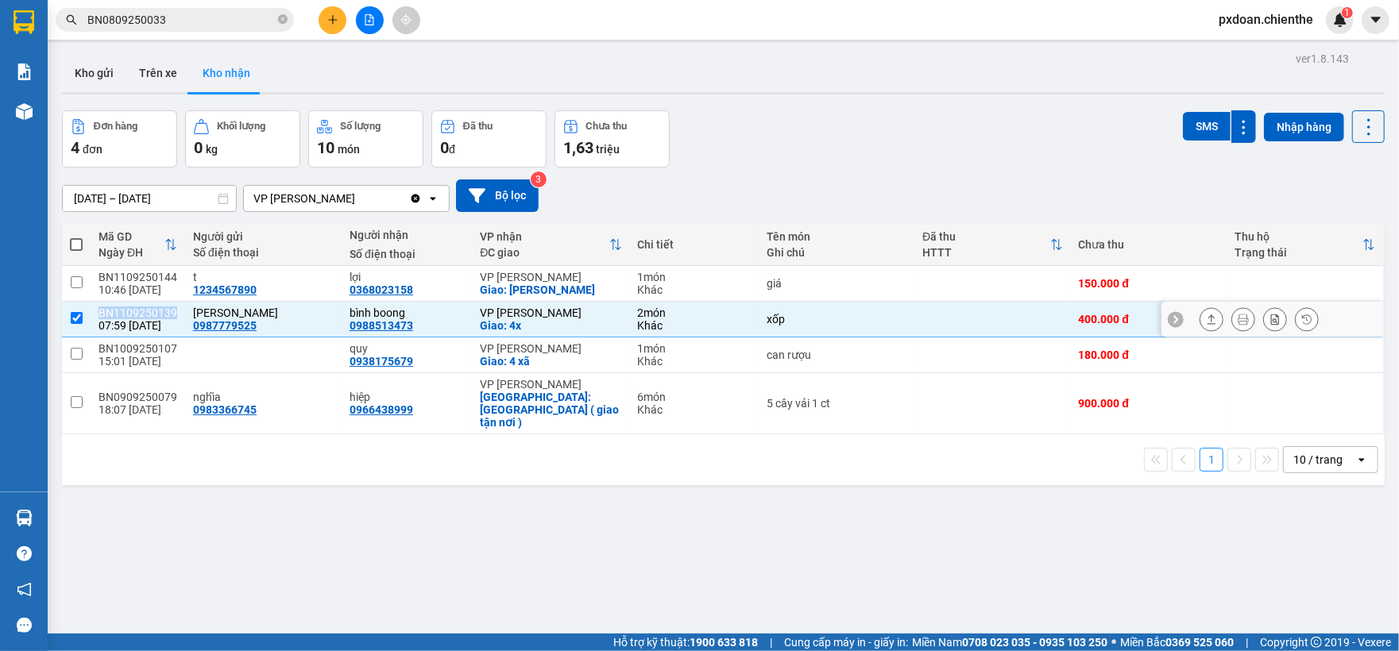
click at [152, 314] on div "BN1109250139" at bounding box center [137, 313] width 79 height 13
checkbox input "false"
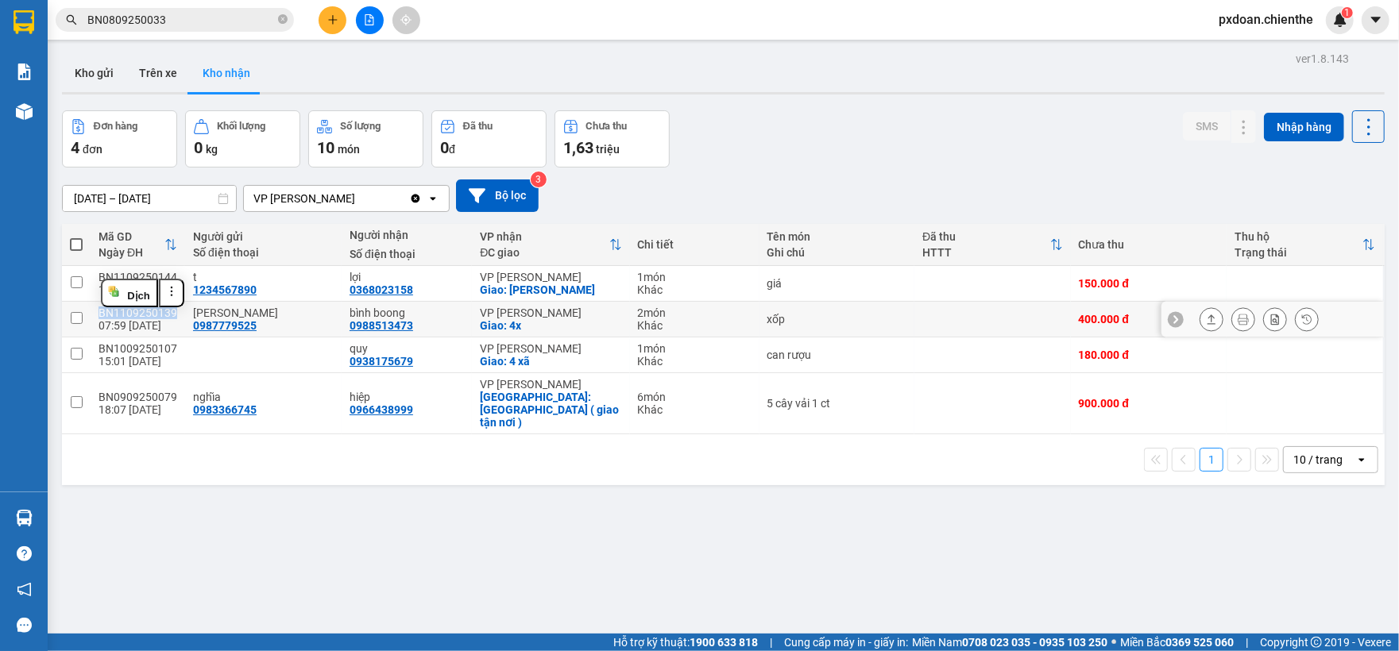
copy div "BN1109250139"
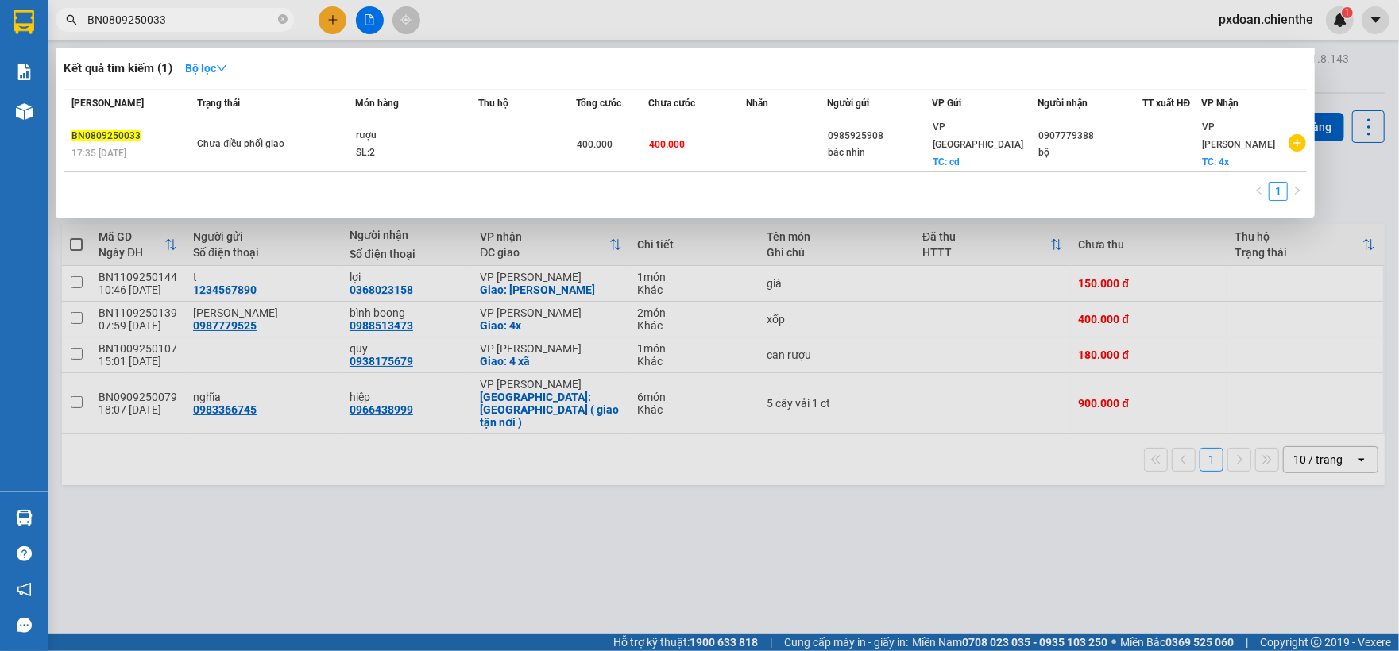
click at [218, 17] on input "BN0809250033" at bounding box center [180, 19] width 187 height 17
paste input "1109250139"
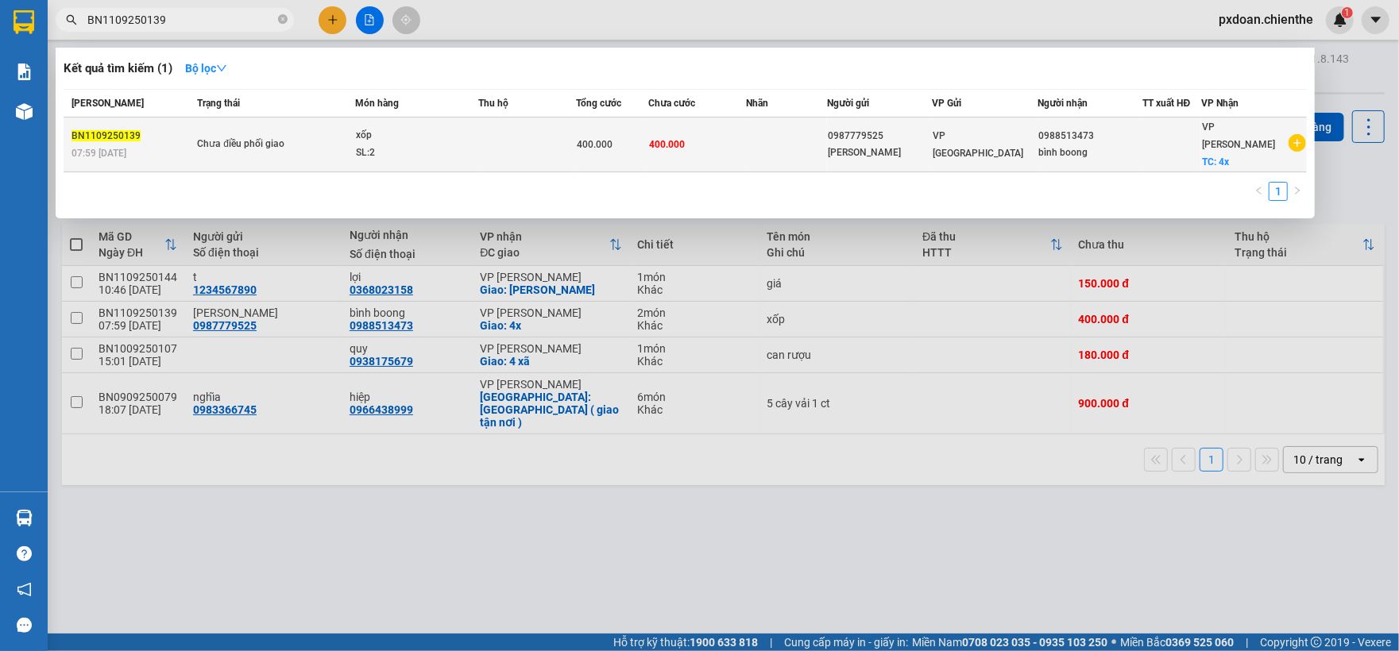
type input "BN1109250139"
click at [484, 132] on td at bounding box center [526, 145] width 97 height 55
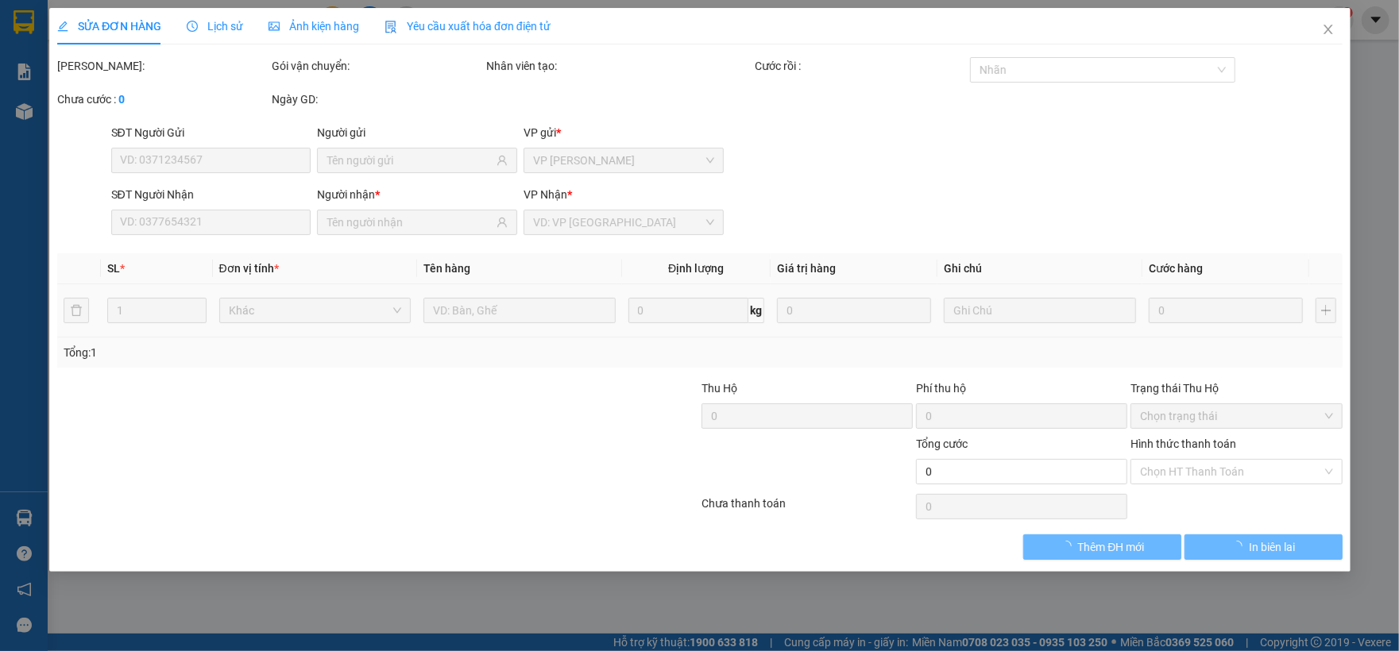
type input "0987779525"
type input "[PERSON_NAME]"
type input "0988513473"
type input "bình boong"
type input "400.000"
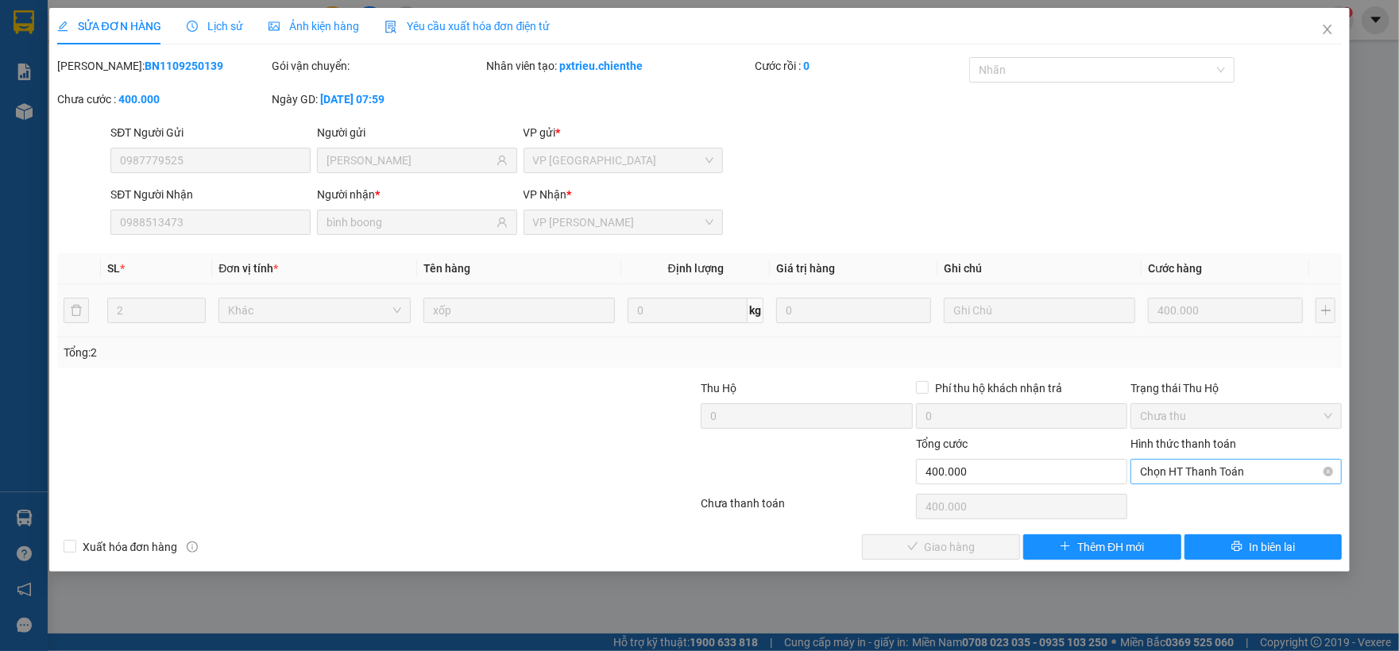
click at [1176, 477] on span "Chọn HT Thanh Toán" at bounding box center [1236, 472] width 192 height 24
click at [1174, 496] on div "Tại văn phòng" at bounding box center [1235, 504] width 211 height 25
type input "0"
click at [976, 547] on button "Giao hàng" at bounding box center [941, 546] width 158 height 25
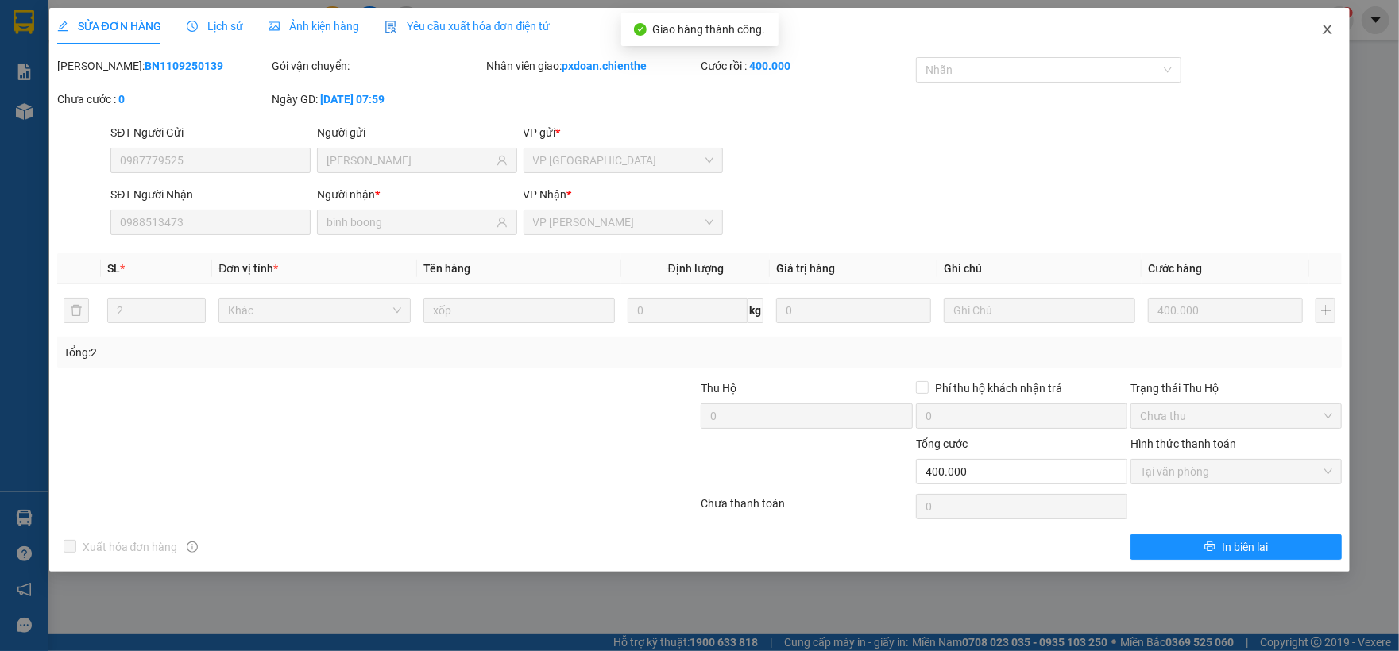
click at [1325, 30] on icon "close" at bounding box center [1327, 29] width 13 height 13
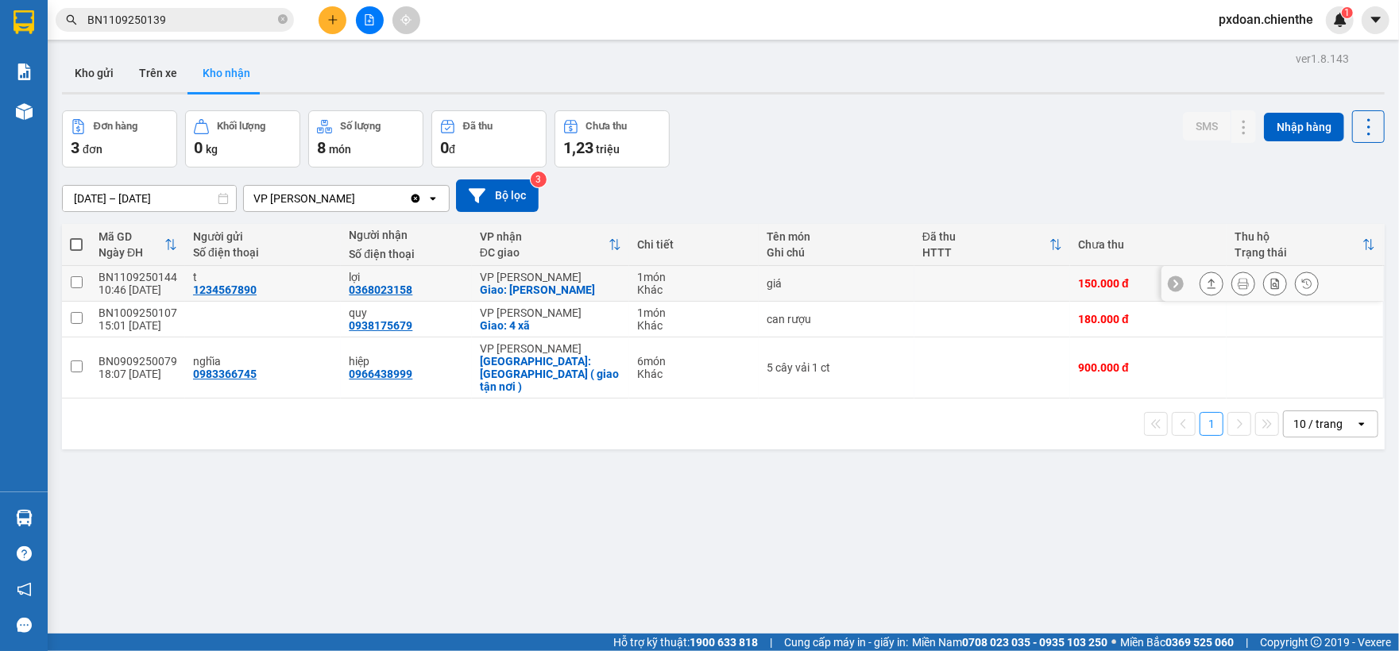
click at [160, 276] on div "BN1109250144" at bounding box center [137, 277] width 79 height 13
checkbox input "false"
copy div "BN1109250144"
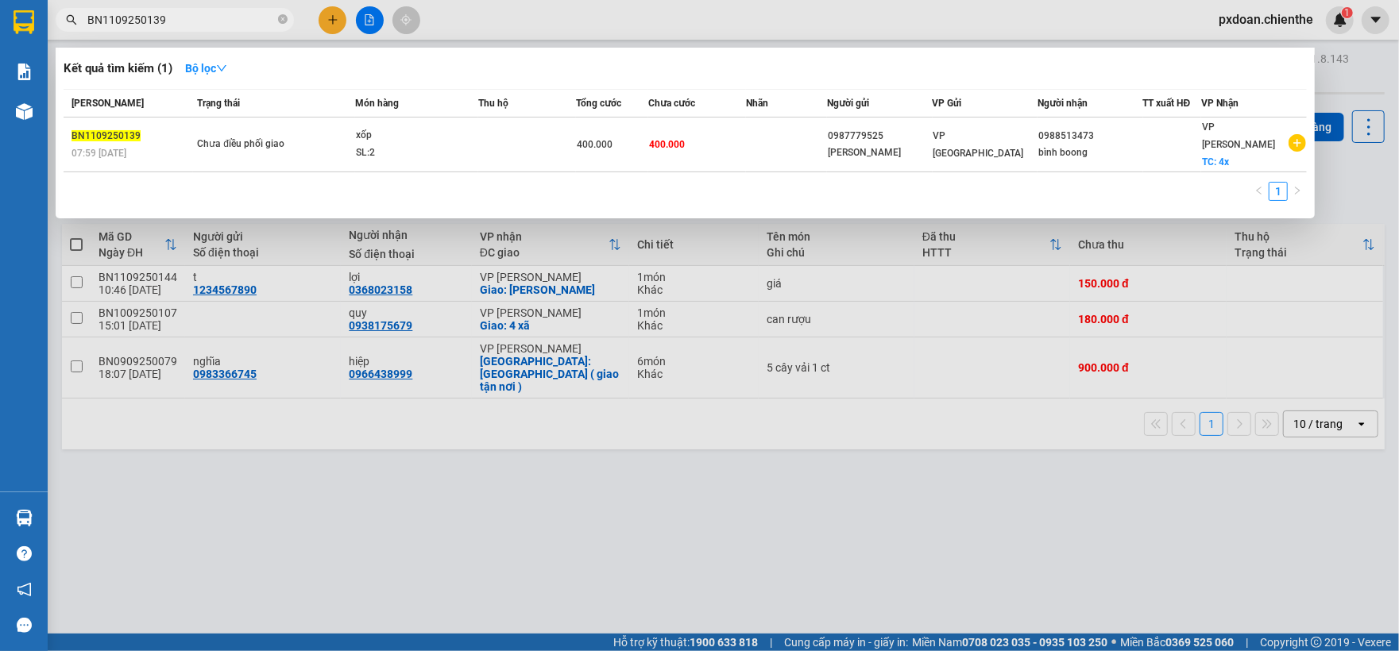
click at [178, 14] on input "BN1109250139" at bounding box center [180, 19] width 187 height 17
paste input "44"
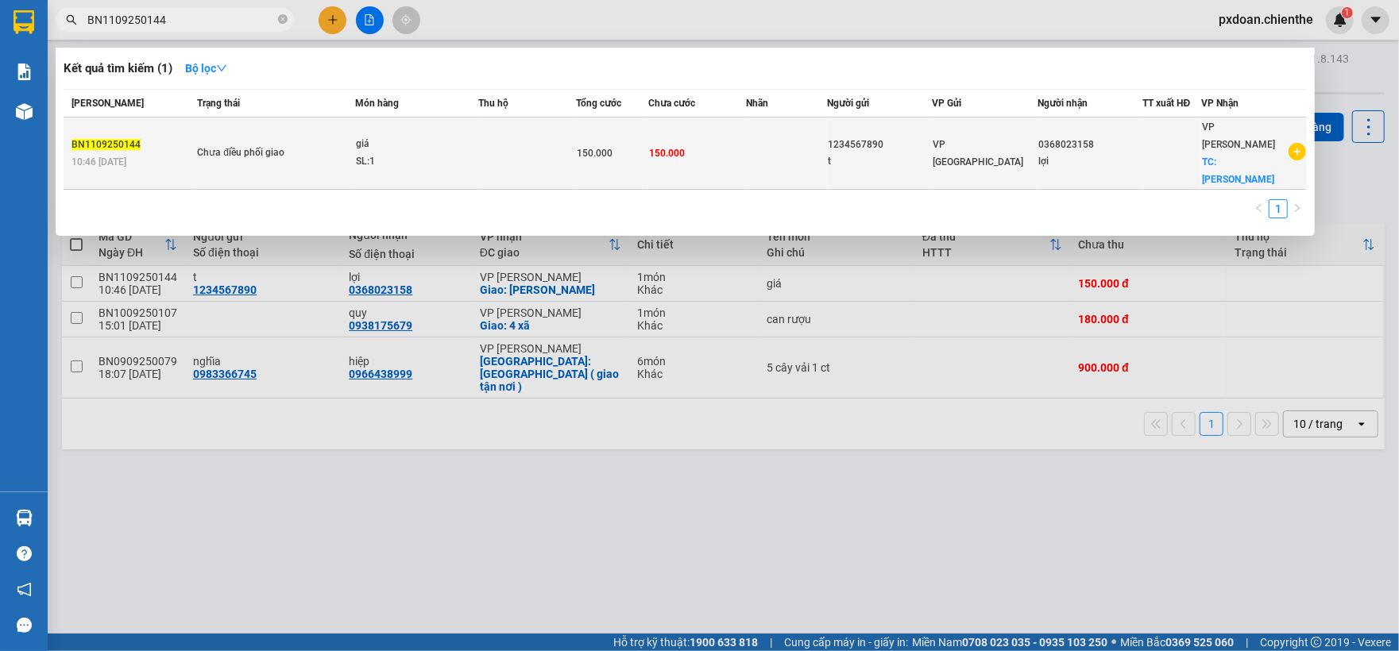
type input "BN1109250144"
click at [446, 153] on div "SL: 1" at bounding box center [415, 161] width 119 height 17
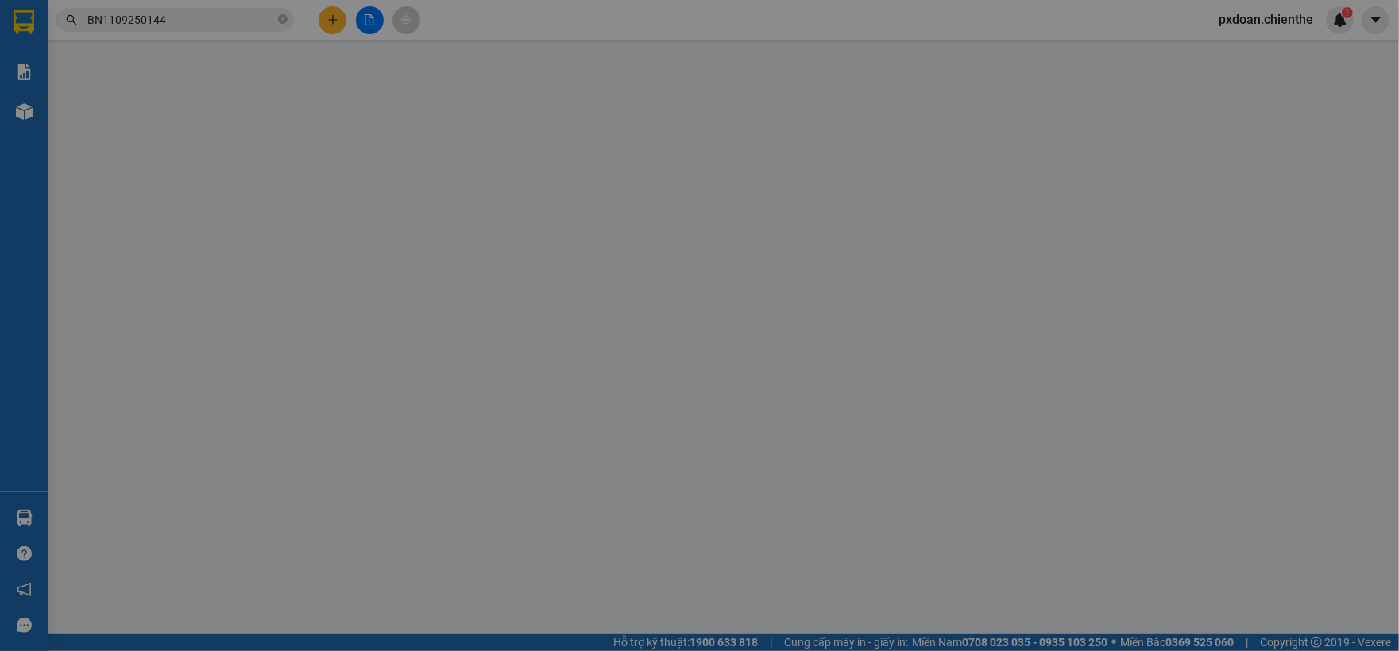
type input "1234567890"
type input "t"
type input "0368023158"
type input "lợi"
type input "150.000"
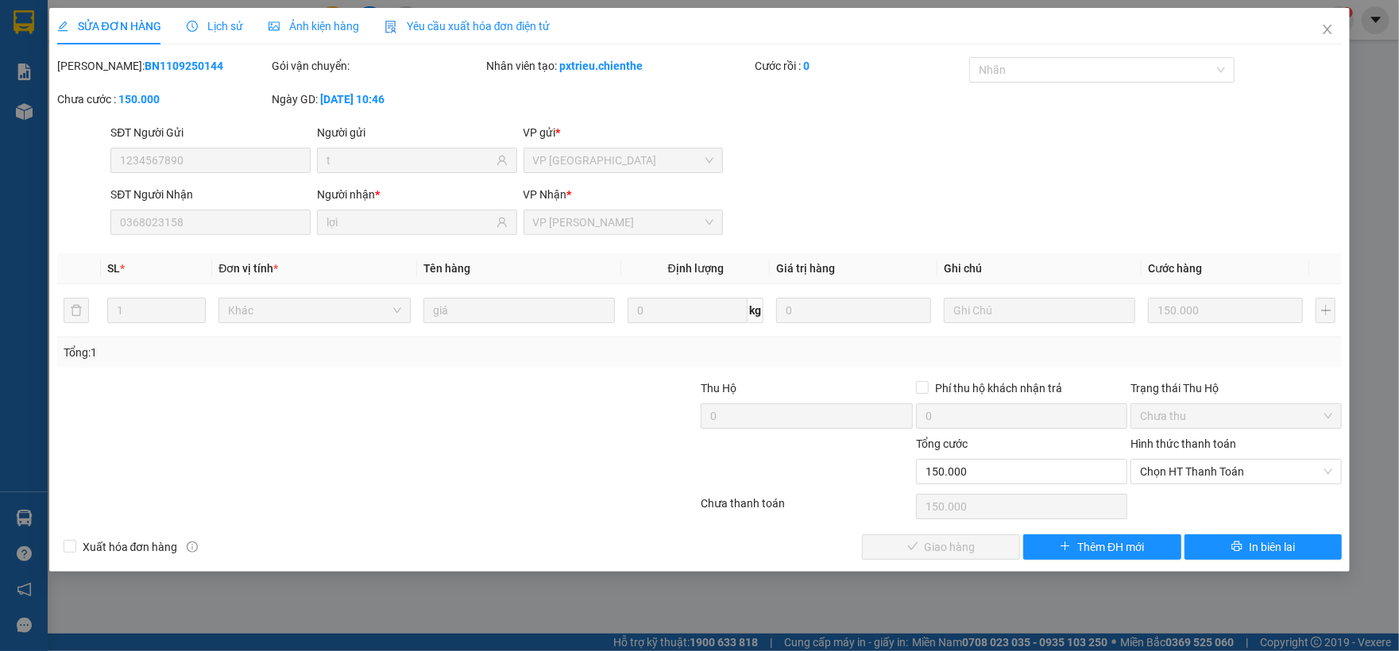
drag, startPoint x: 1214, startPoint y: 473, endPoint x: 1214, endPoint y: 487, distance: 13.5
click at [1214, 475] on span "Chọn HT Thanh Toán" at bounding box center [1236, 472] width 192 height 24
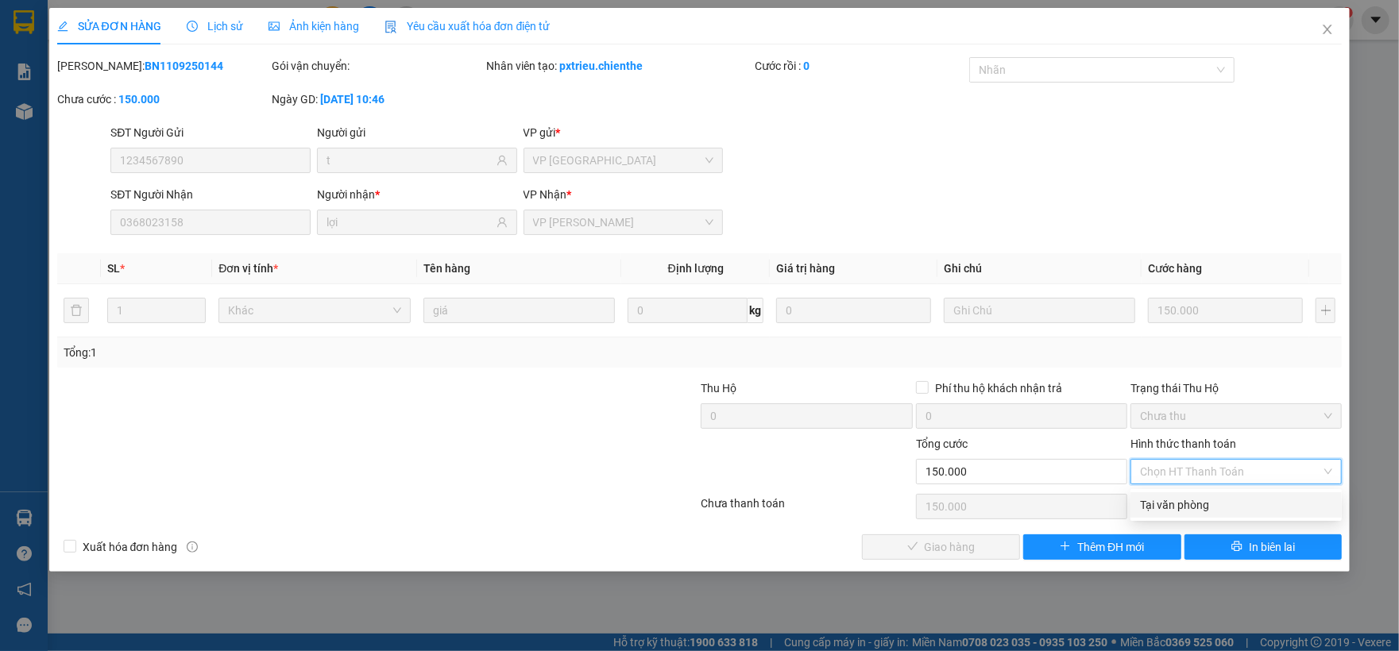
click at [1213, 497] on div "Tại văn phòng" at bounding box center [1236, 504] width 192 height 17
type input "0"
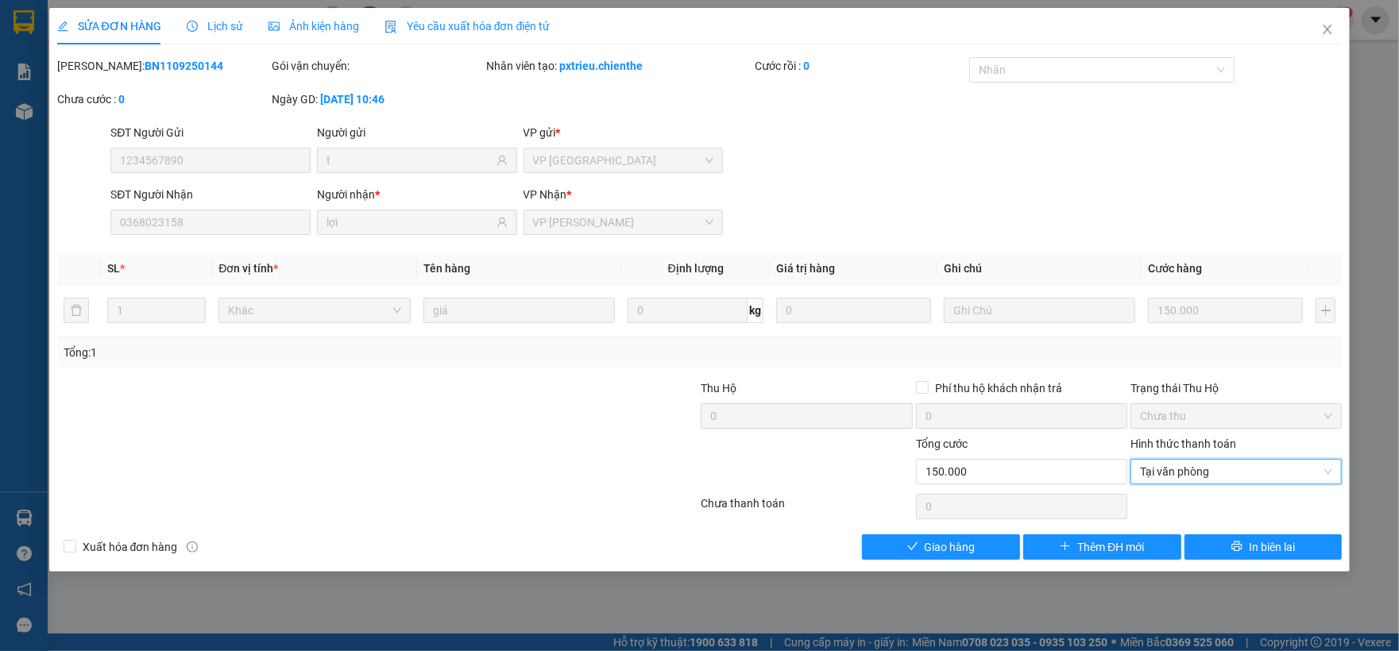
click at [345, 39] on div "Ảnh kiện hàng" at bounding box center [313, 26] width 91 height 37
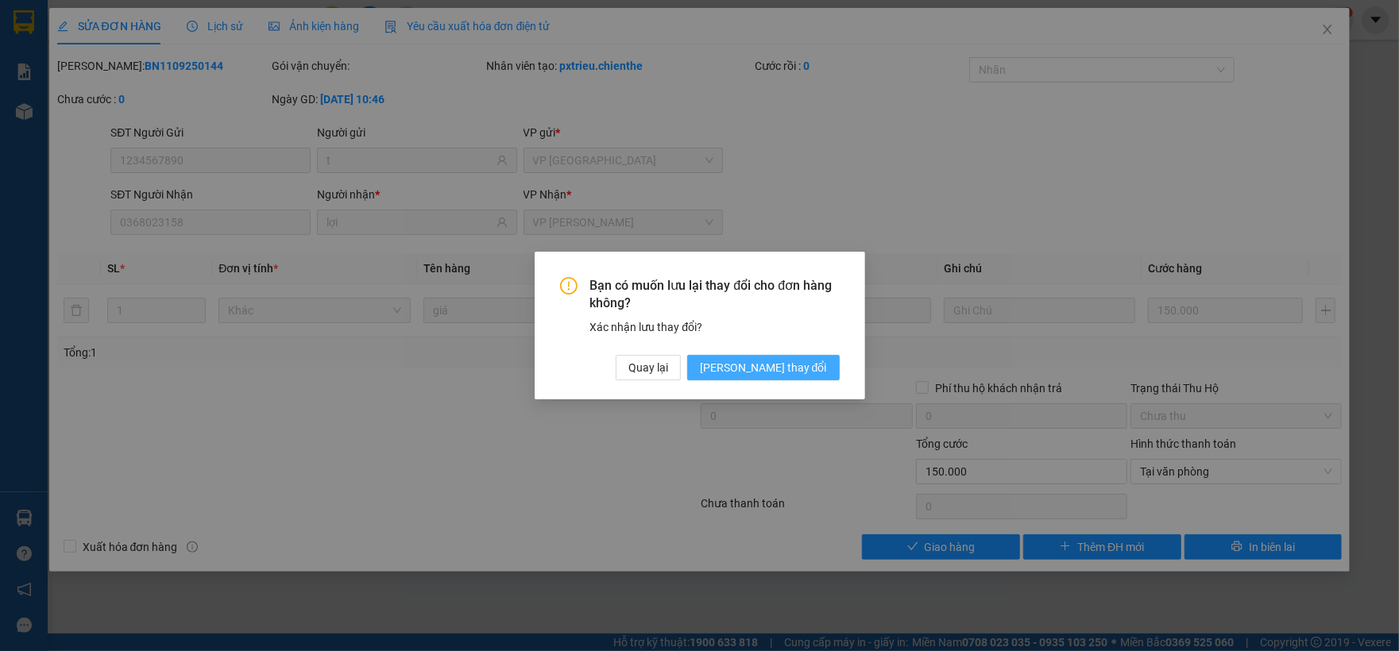
click at [820, 369] on span "Lưu thay đổi" at bounding box center [763, 367] width 127 height 17
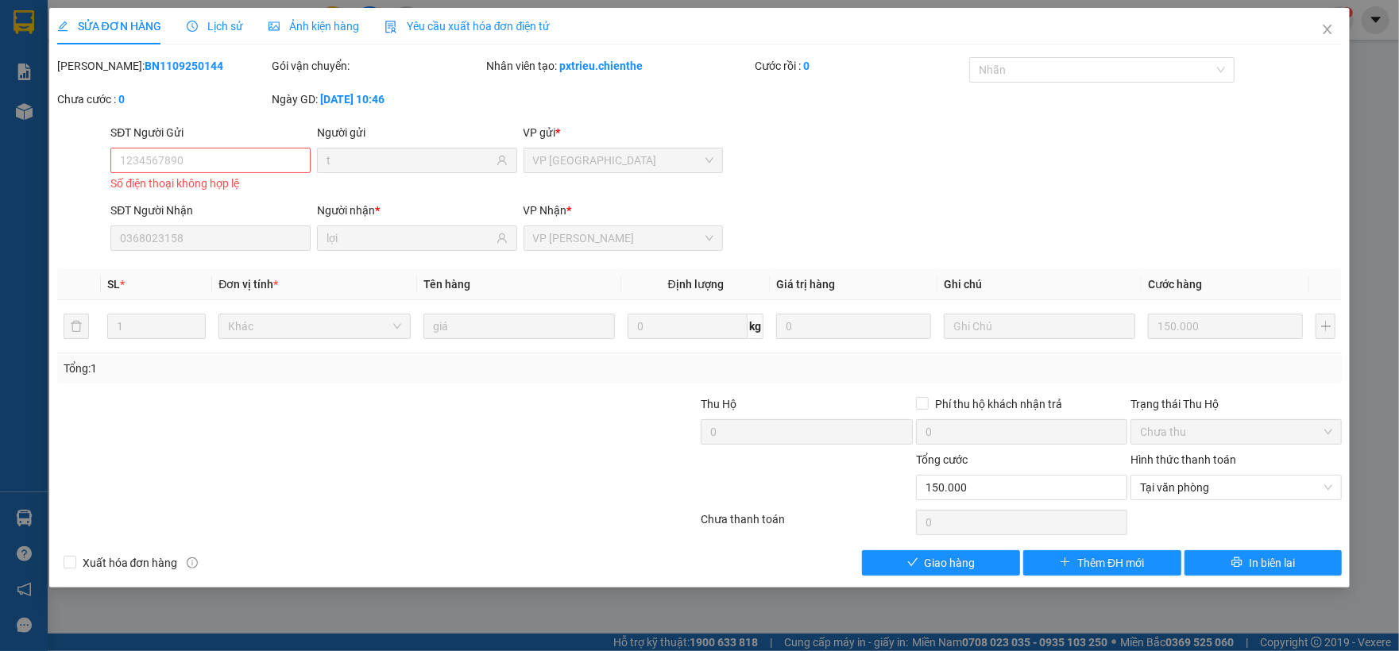
click at [334, 21] on span "Ảnh kiện hàng" at bounding box center [313, 26] width 91 height 13
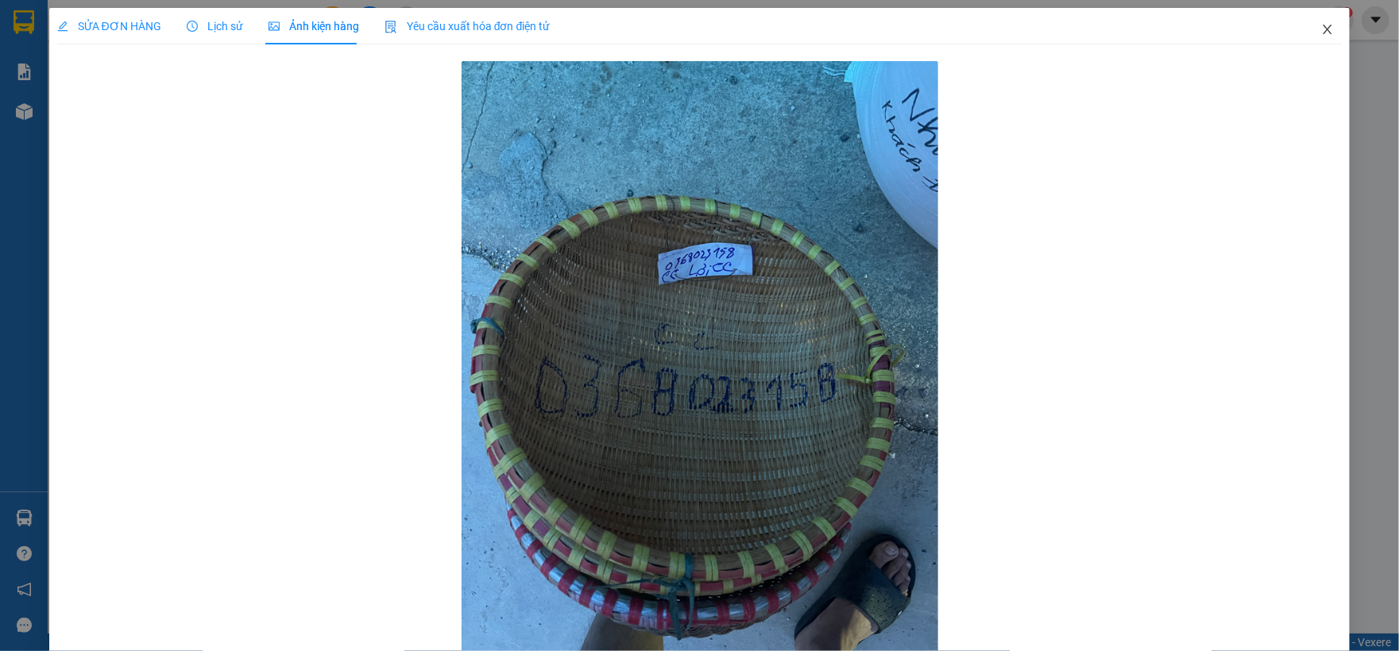
click at [1305, 36] on span "Close" at bounding box center [1327, 30] width 44 height 44
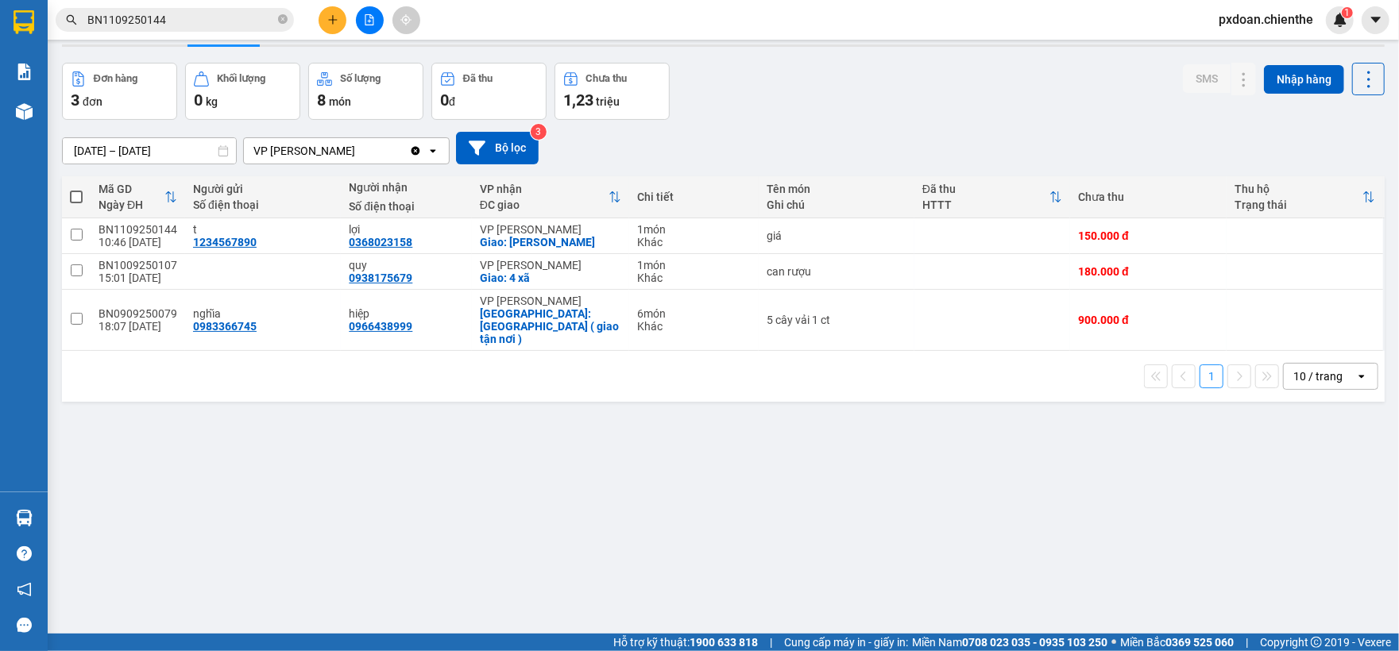
scroll to position [73, 0]
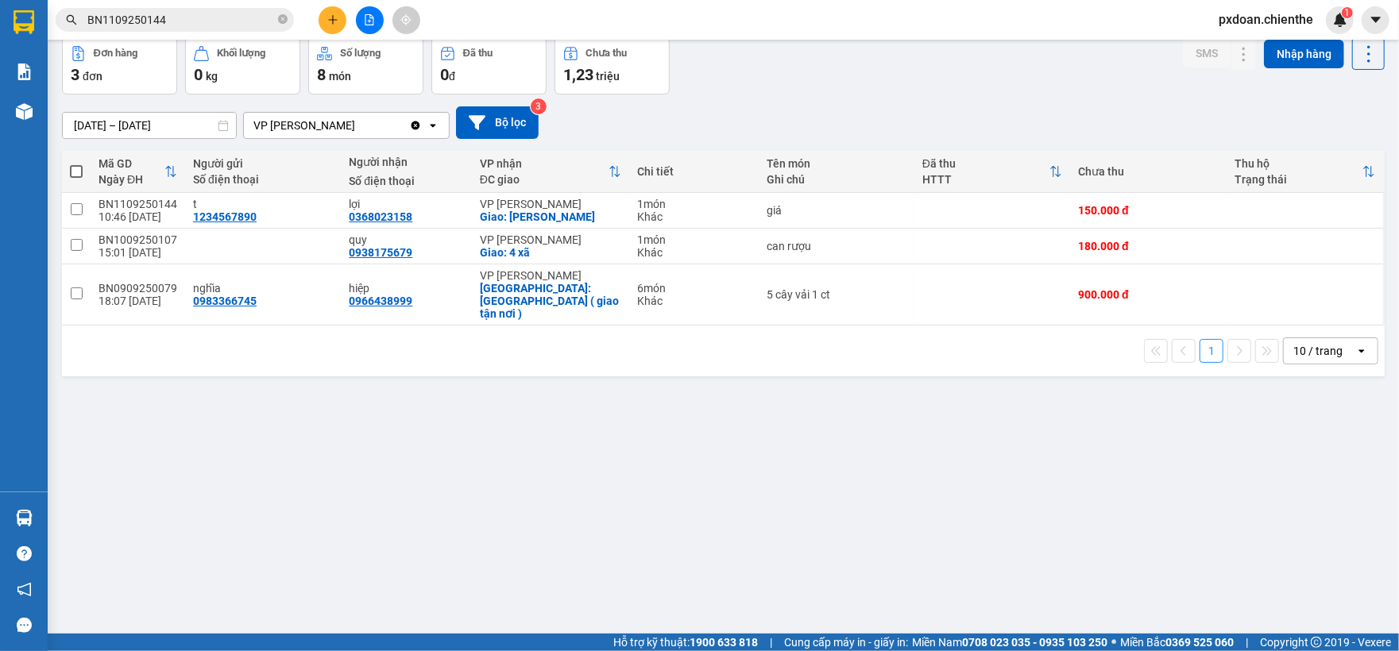
click at [1297, 338] on div "10 / trang" at bounding box center [1318, 350] width 71 height 25
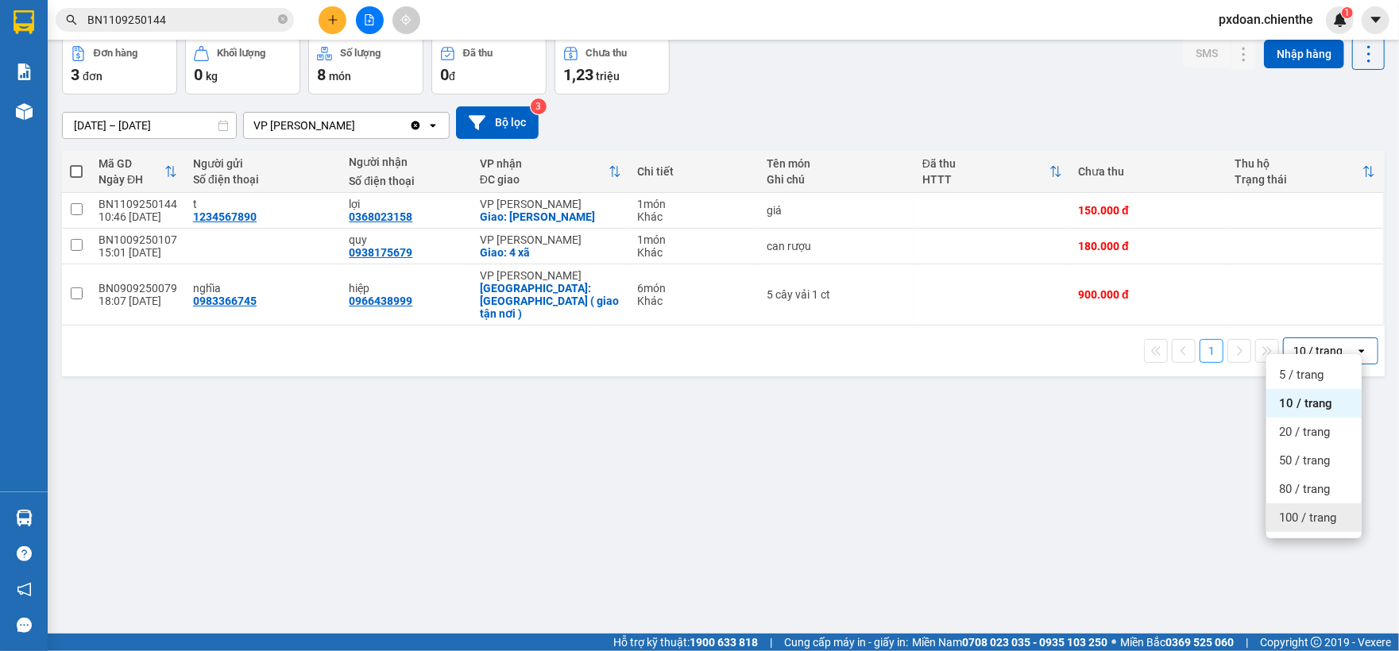
click at [1306, 507] on div "100 / trang" at bounding box center [1313, 518] width 95 height 29
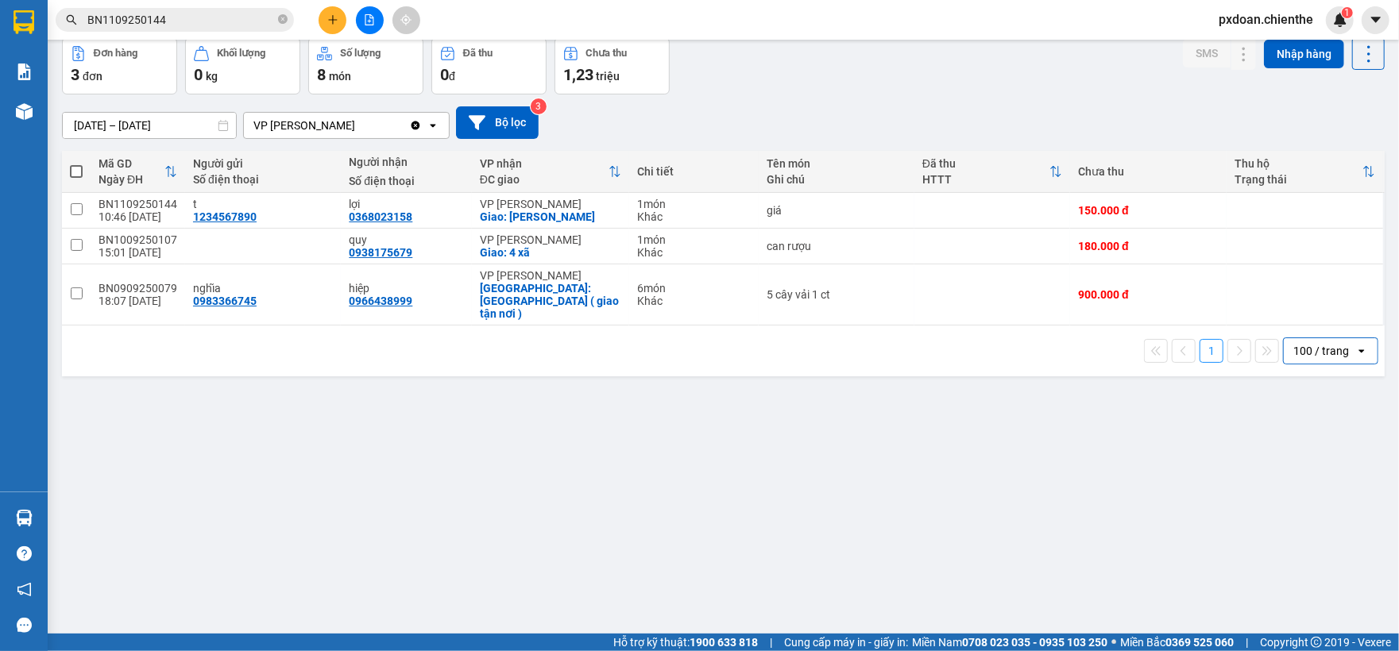
click at [118, 125] on input "11/09/2025 – 13/09/2025" at bounding box center [149, 125] width 173 height 25
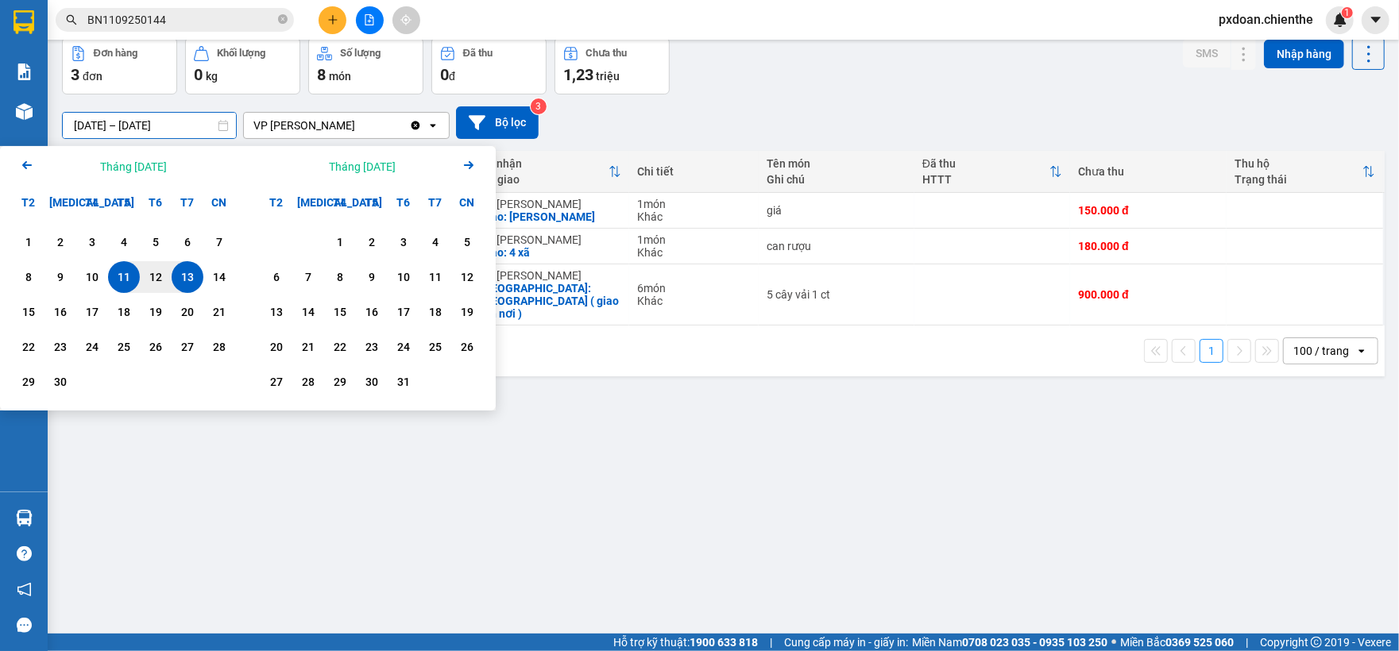
click at [24, 162] on icon "Arrow Left" at bounding box center [26, 165] width 19 height 19
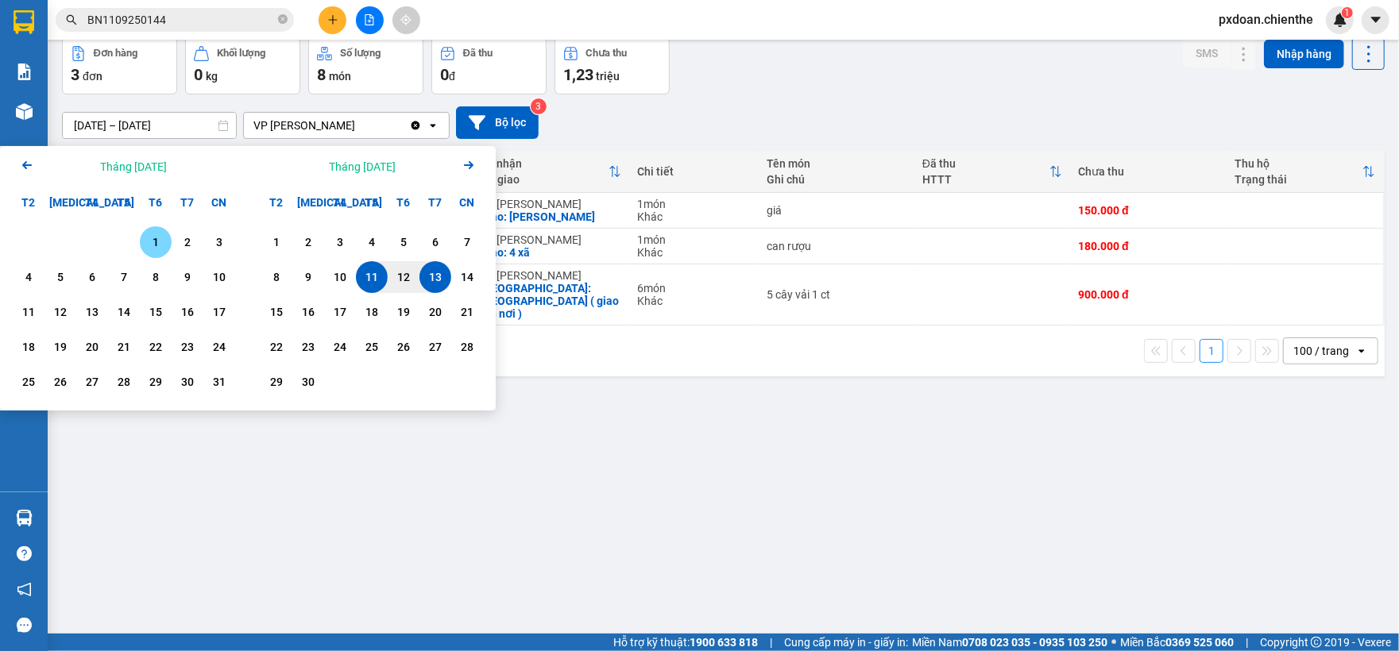
click at [151, 245] on div "1" at bounding box center [156, 242] width 22 height 19
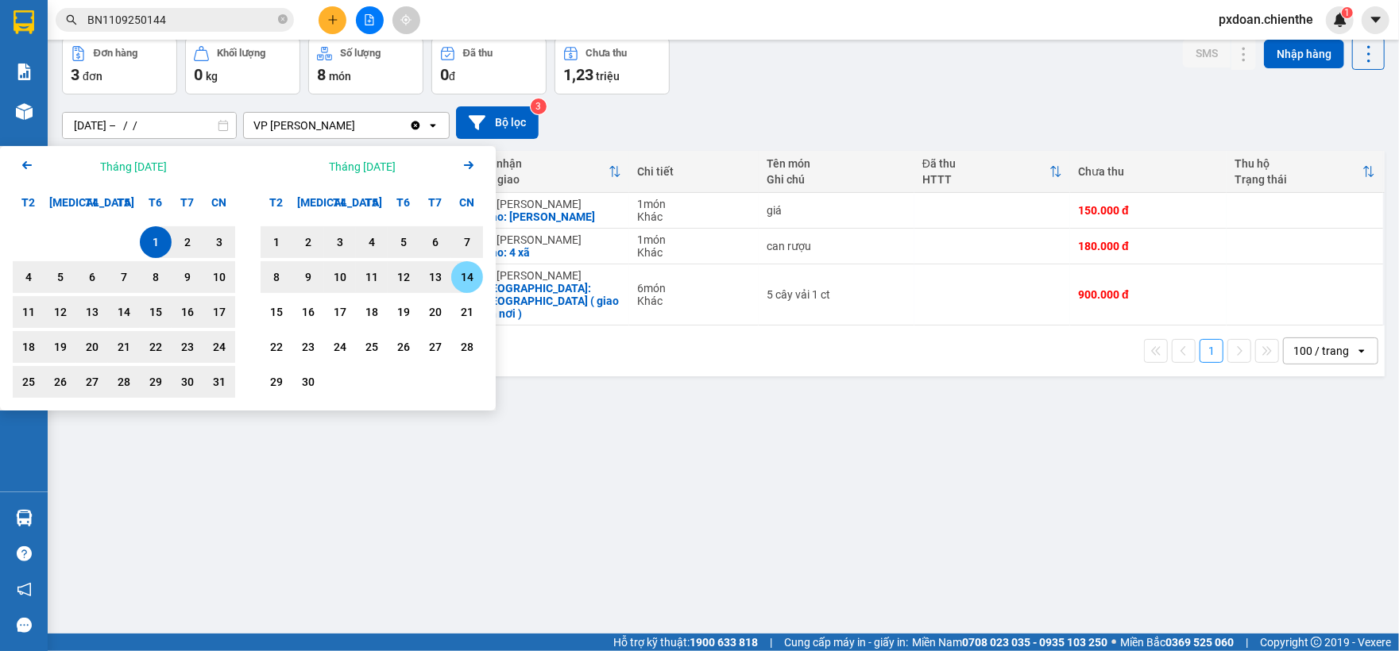
click at [468, 280] on div "14" at bounding box center [467, 277] width 22 height 19
type input "01/08/2025 – 14/09/2025"
